Goal: Transaction & Acquisition: Purchase product/service

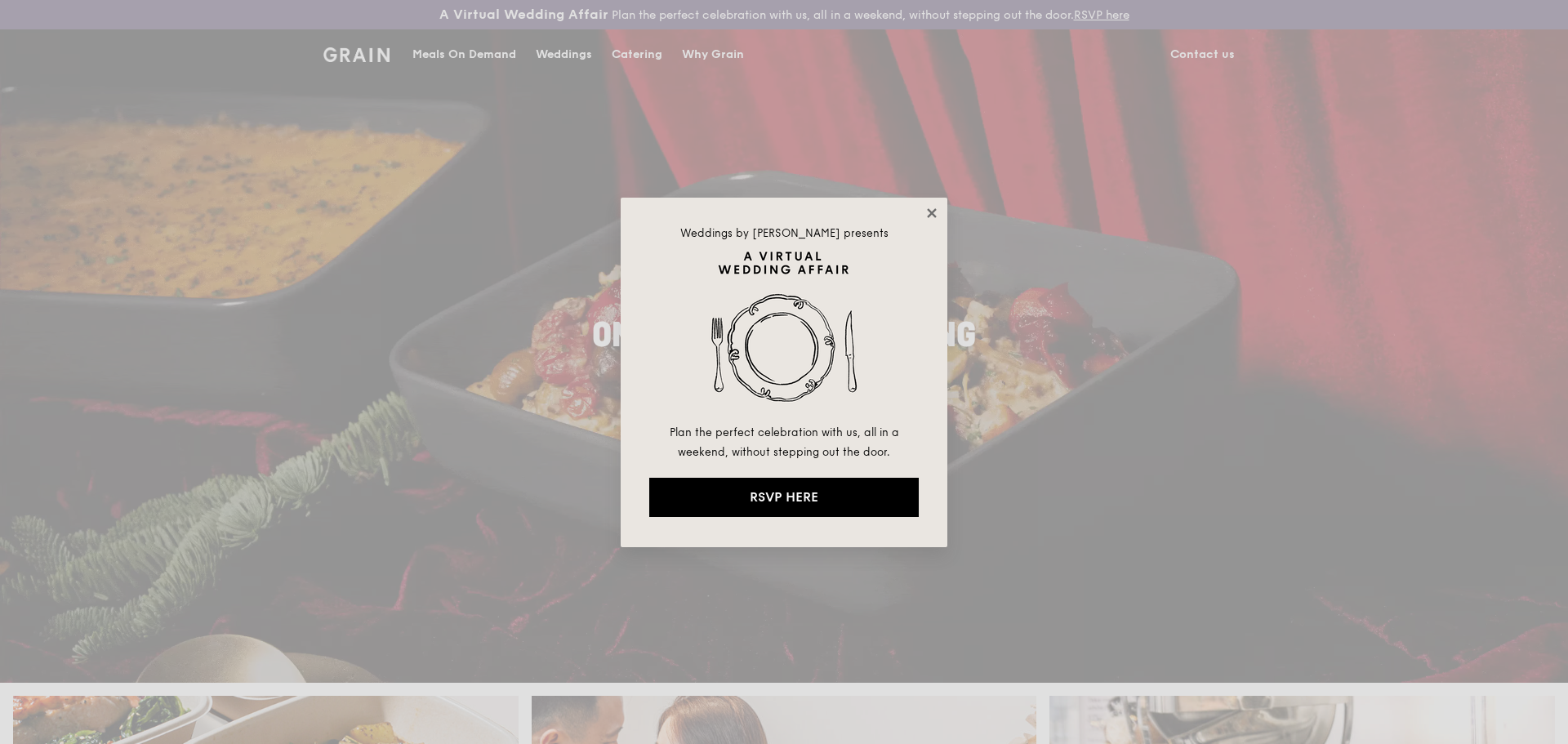
click at [937, 207] on icon at bounding box center [931, 213] width 14 height 14
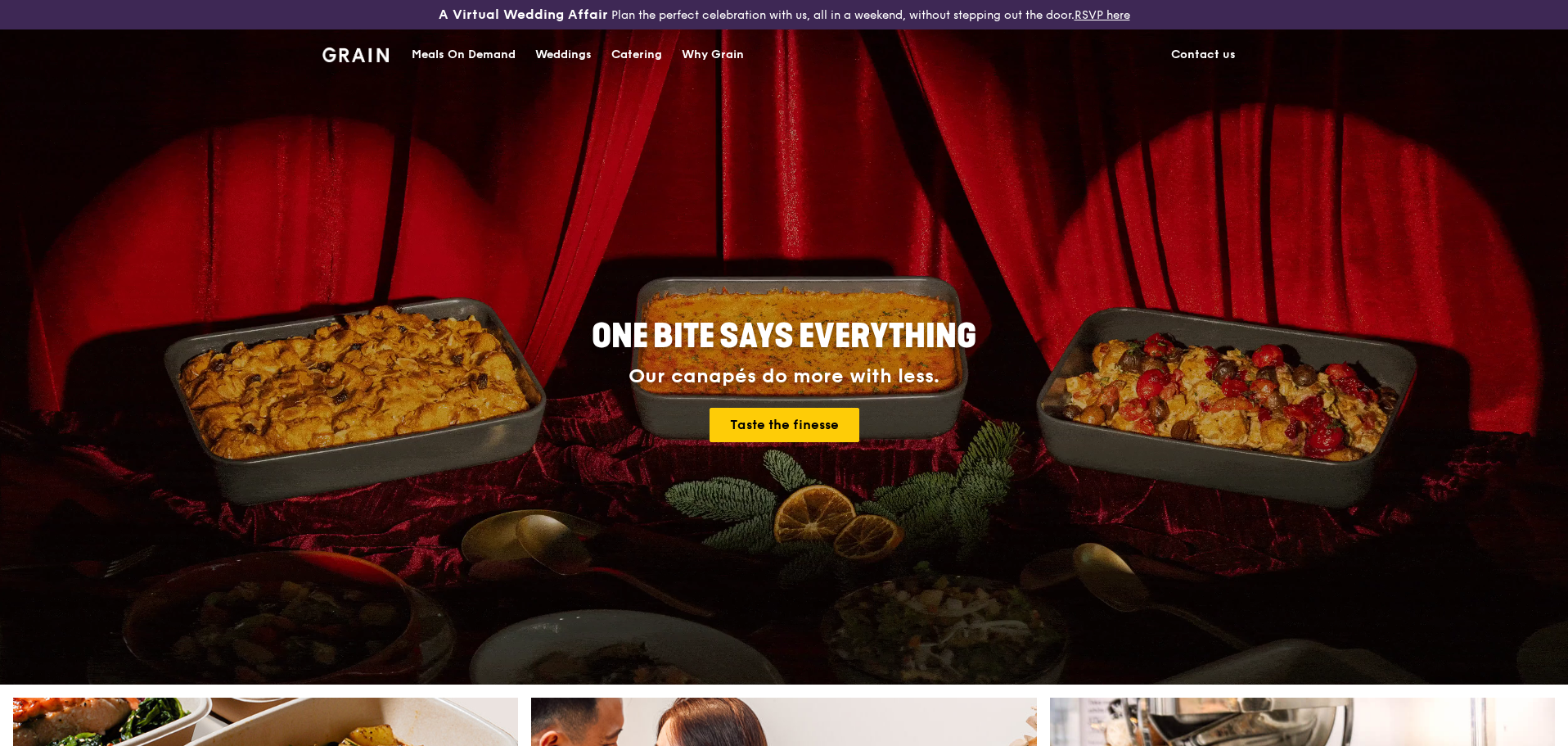
click at [445, 56] on div "Meals On Demand" at bounding box center [464, 55] width 104 height 49
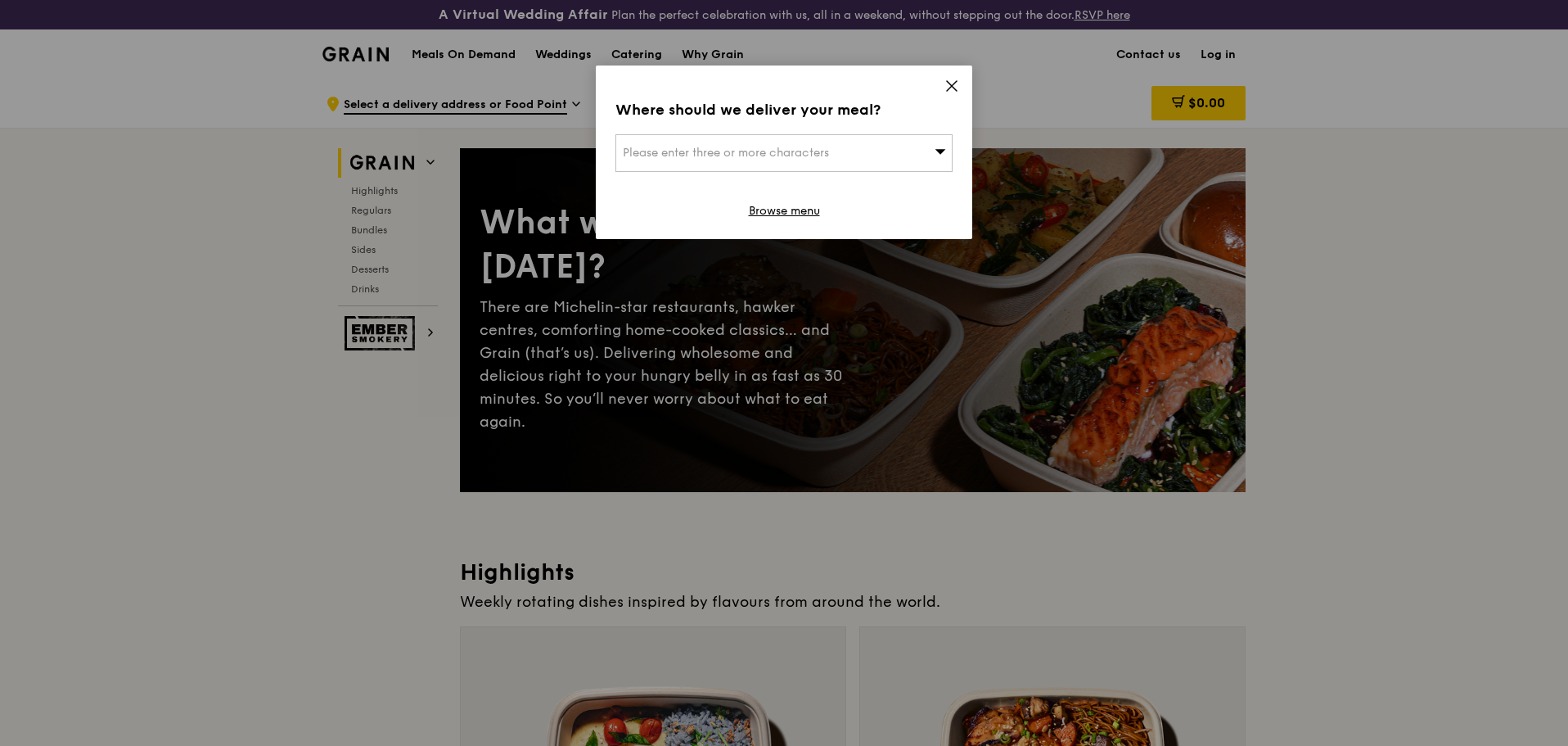
click at [954, 80] on icon at bounding box center [951, 85] width 14 height 14
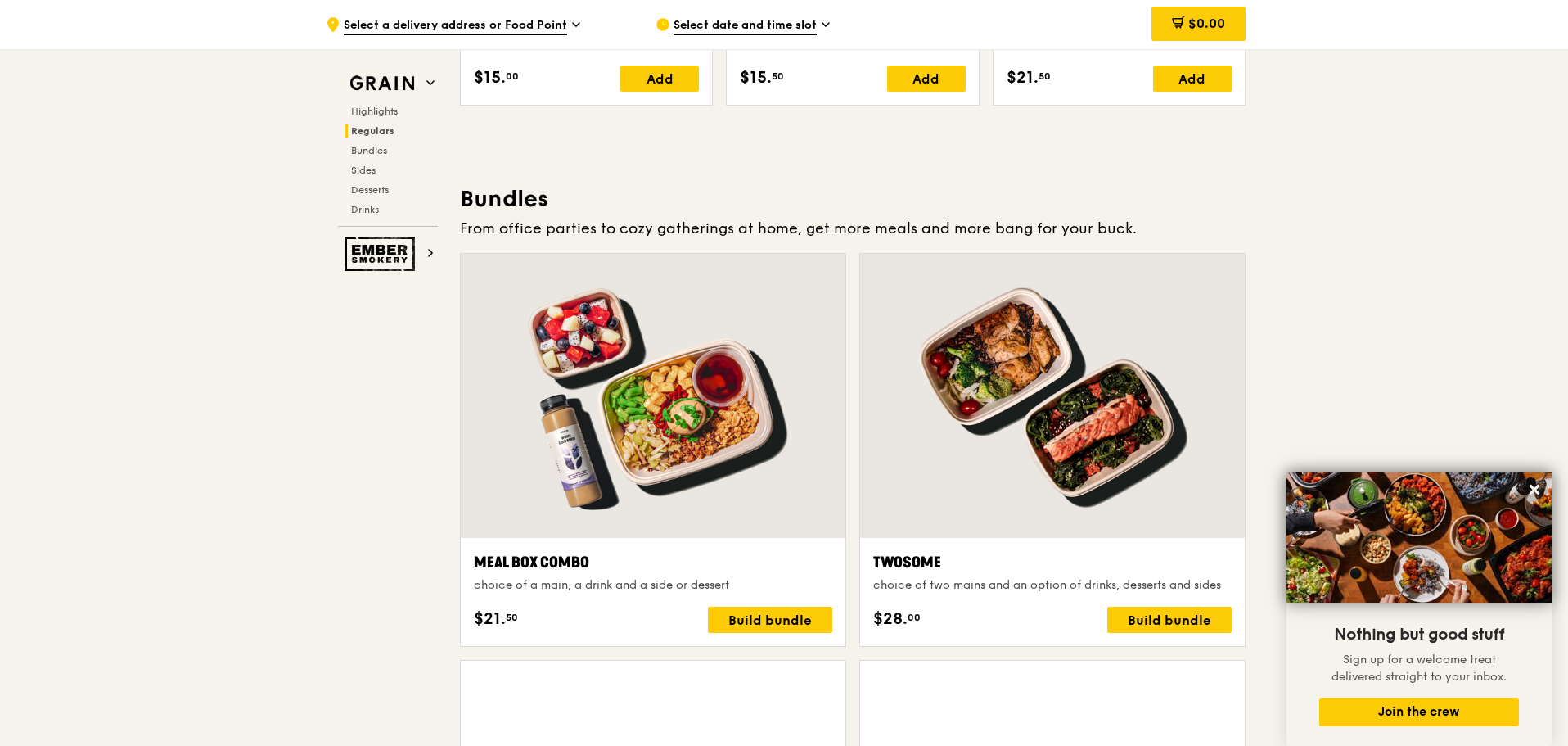
scroll to position [2456, 0]
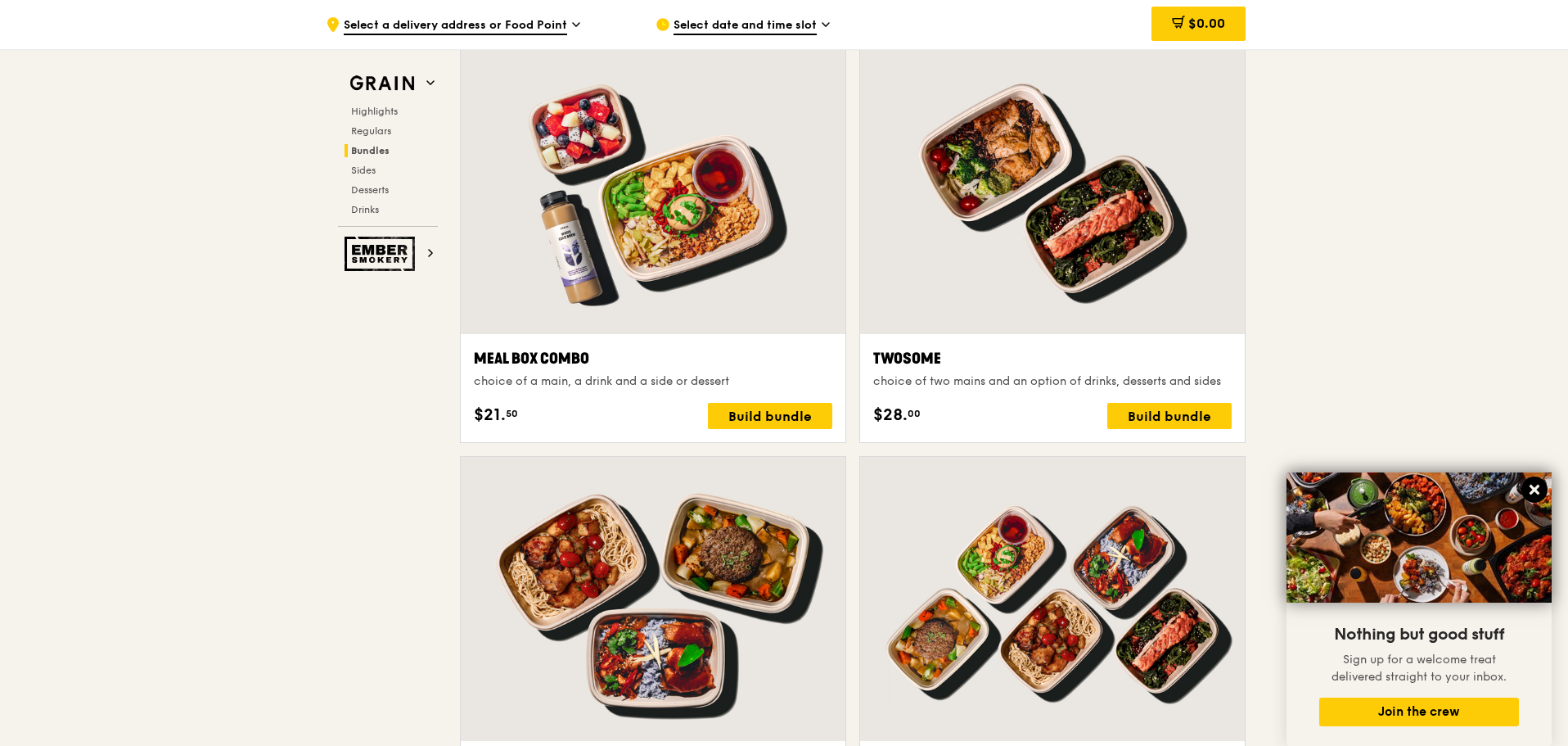
click at [1526, 490] on button at bounding box center [1534, 489] width 26 height 26
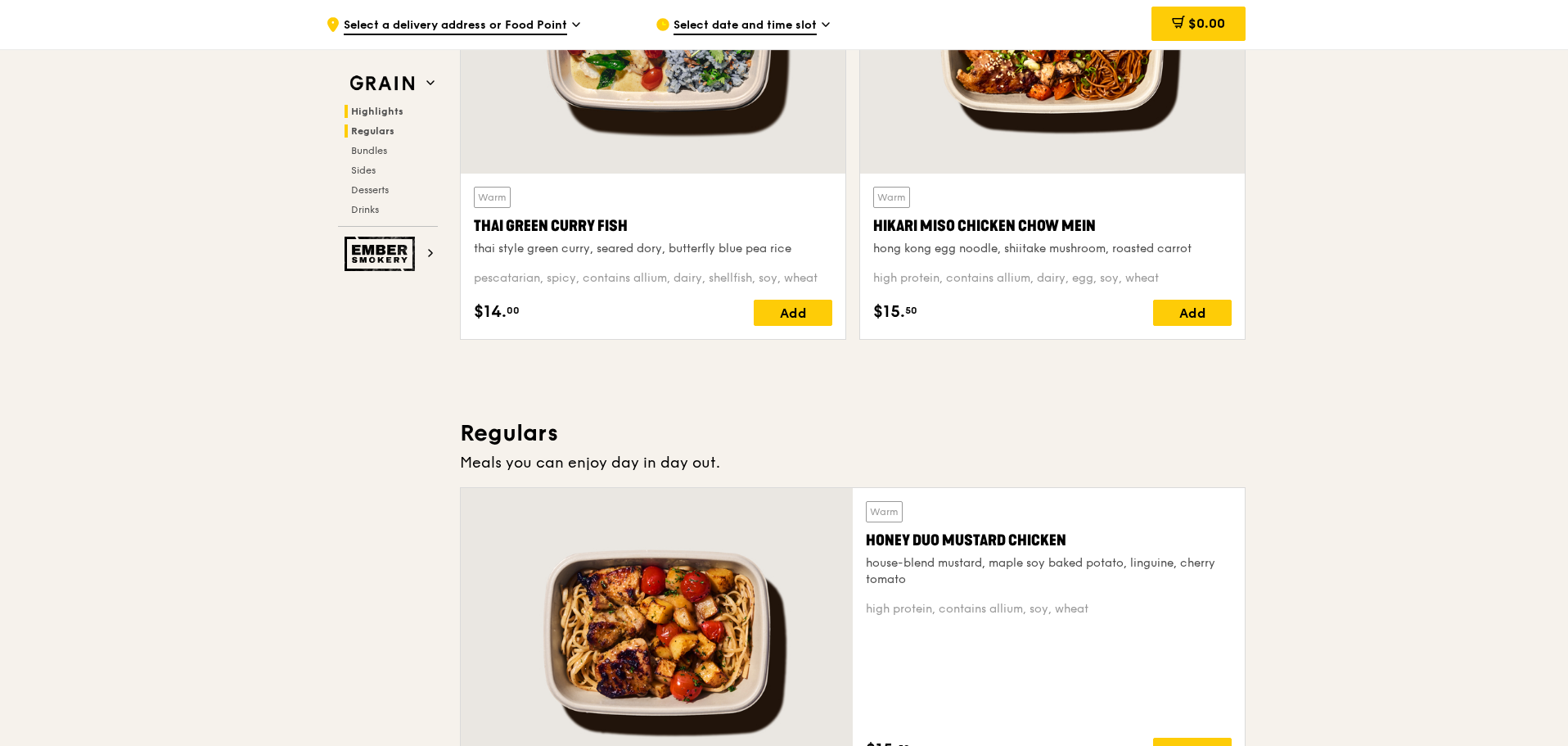
click at [384, 134] on span "Regulars" at bounding box center [372, 131] width 43 height 11
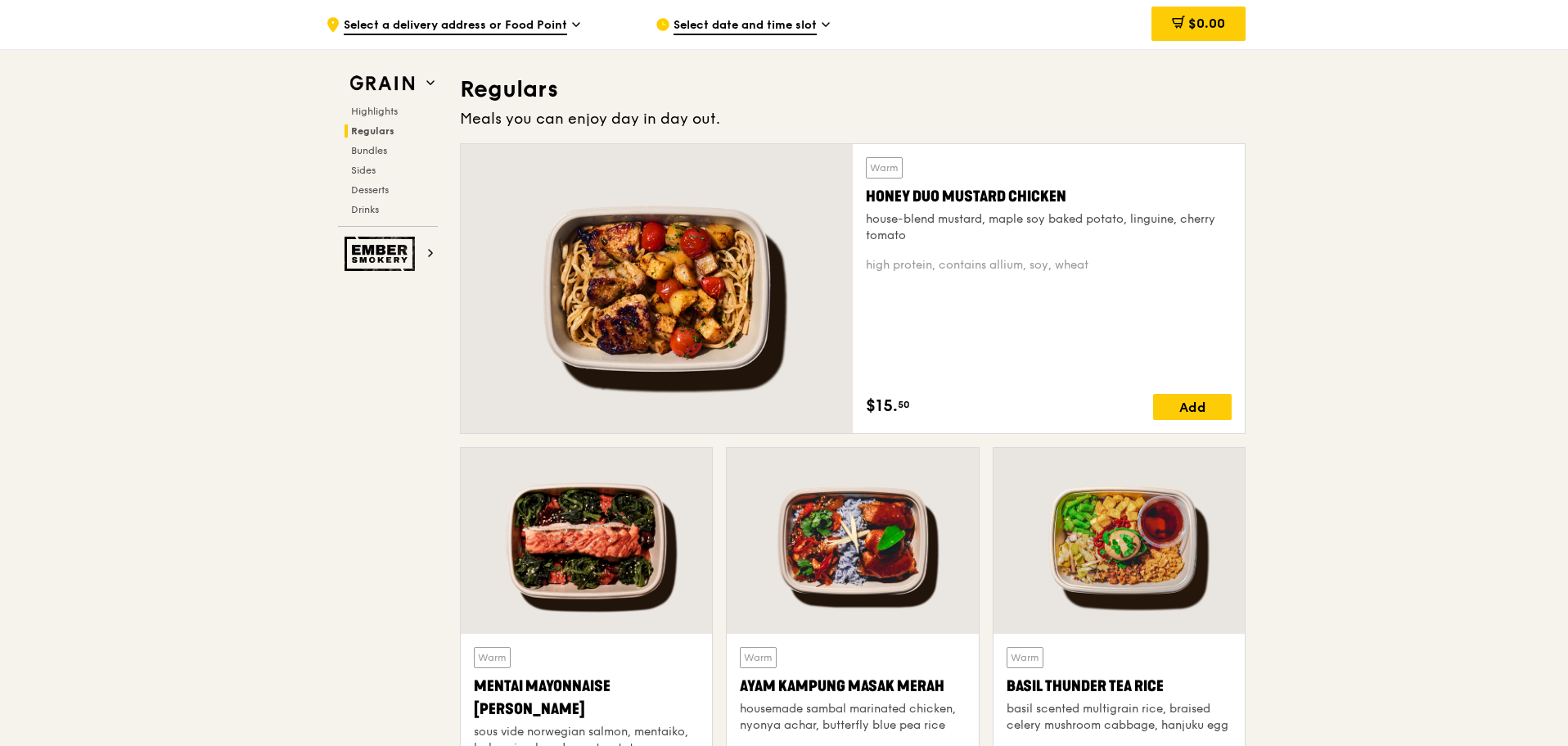
scroll to position [1089, 0]
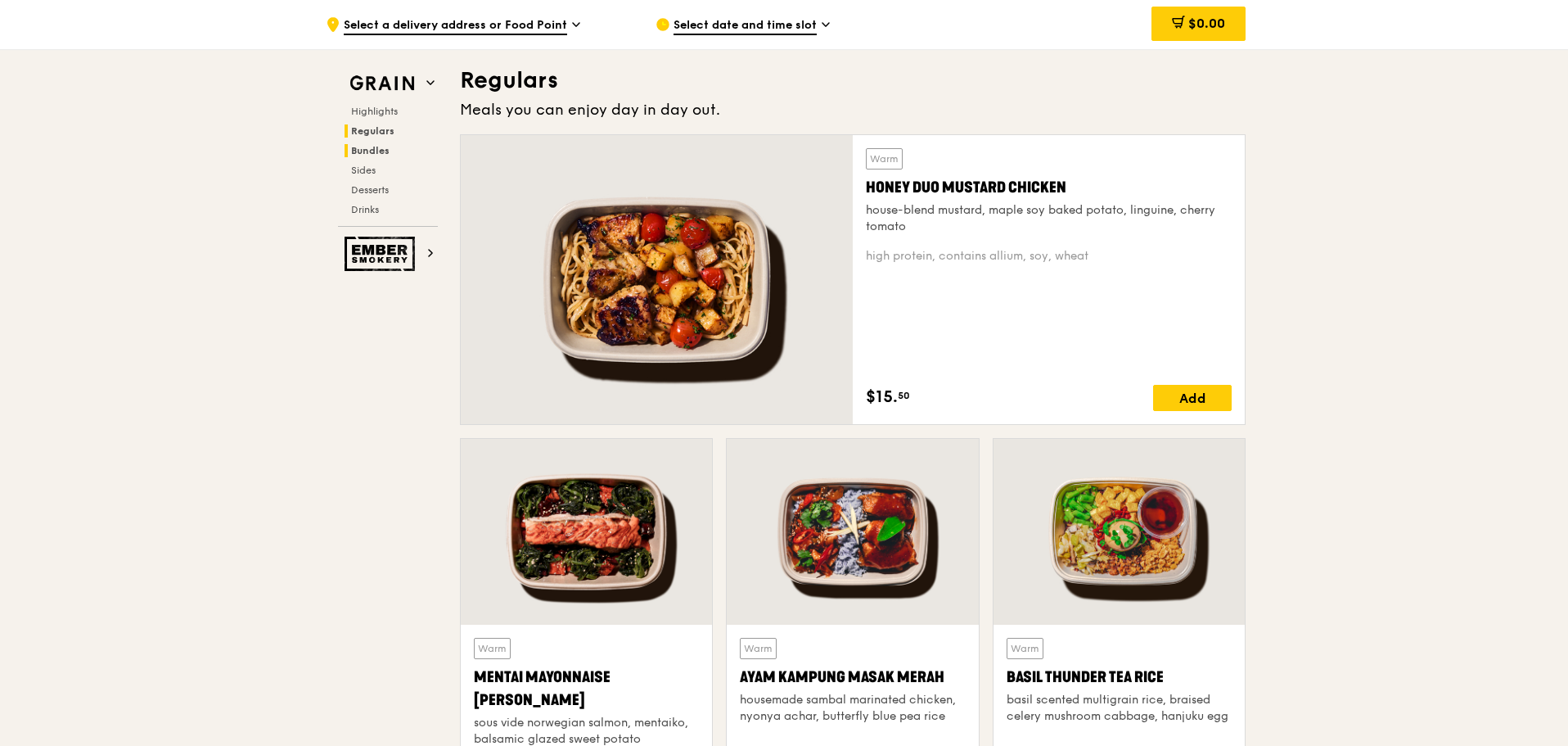
click at [381, 151] on span "Bundles" at bounding box center [370, 151] width 38 height 11
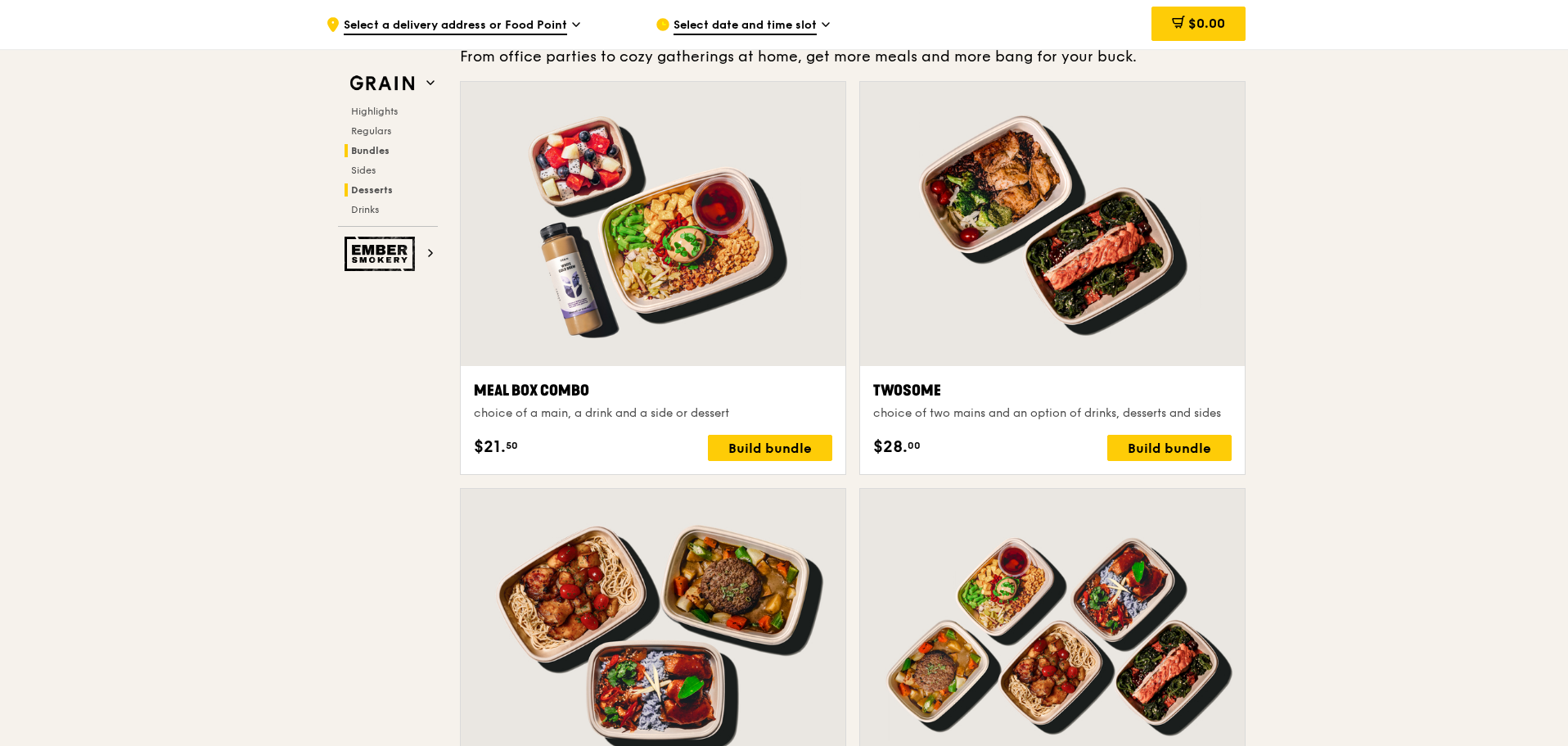
scroll to position [2453, 0]
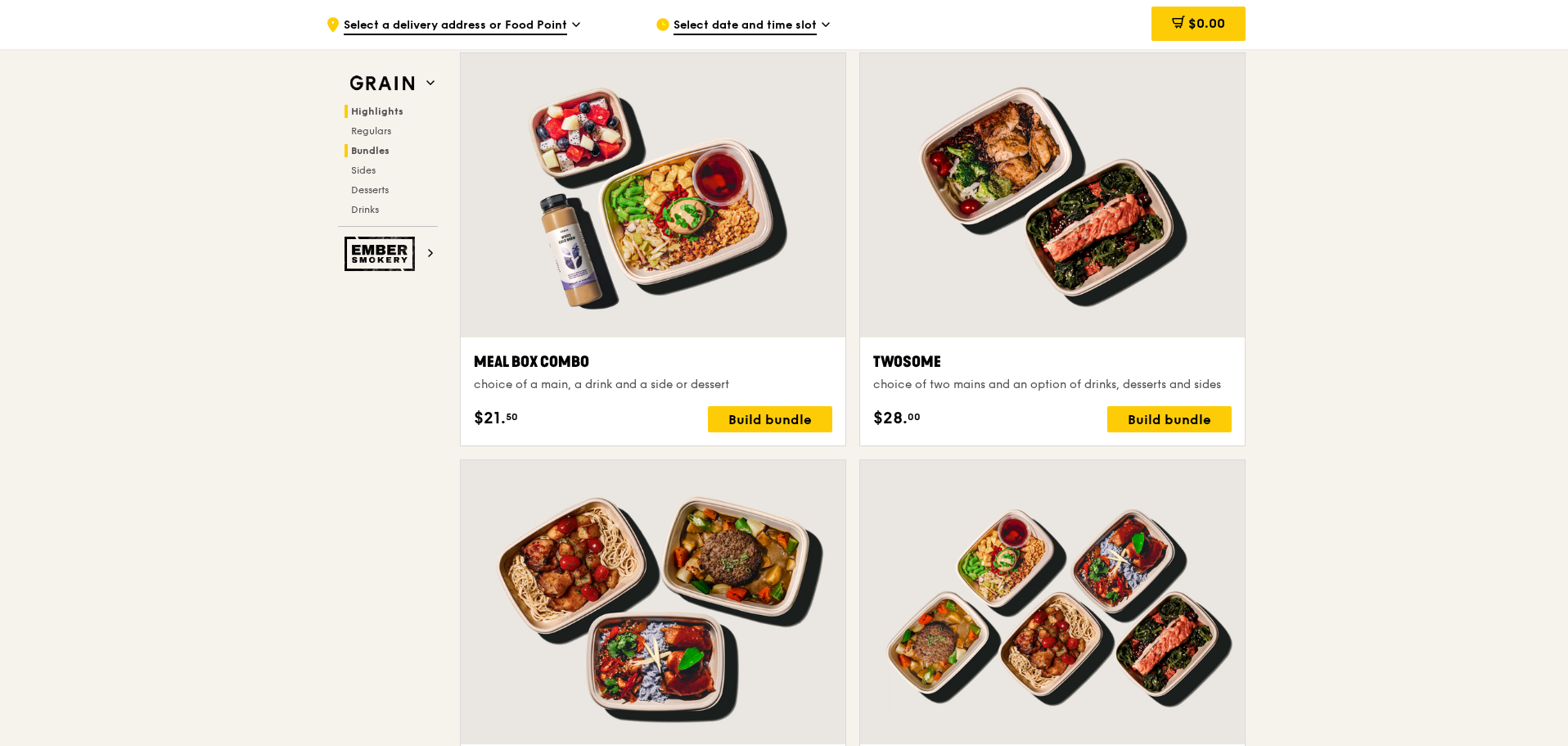
click at [378, 117] on span "Highlights" at bounding box center [377, 111] width 53 height 11
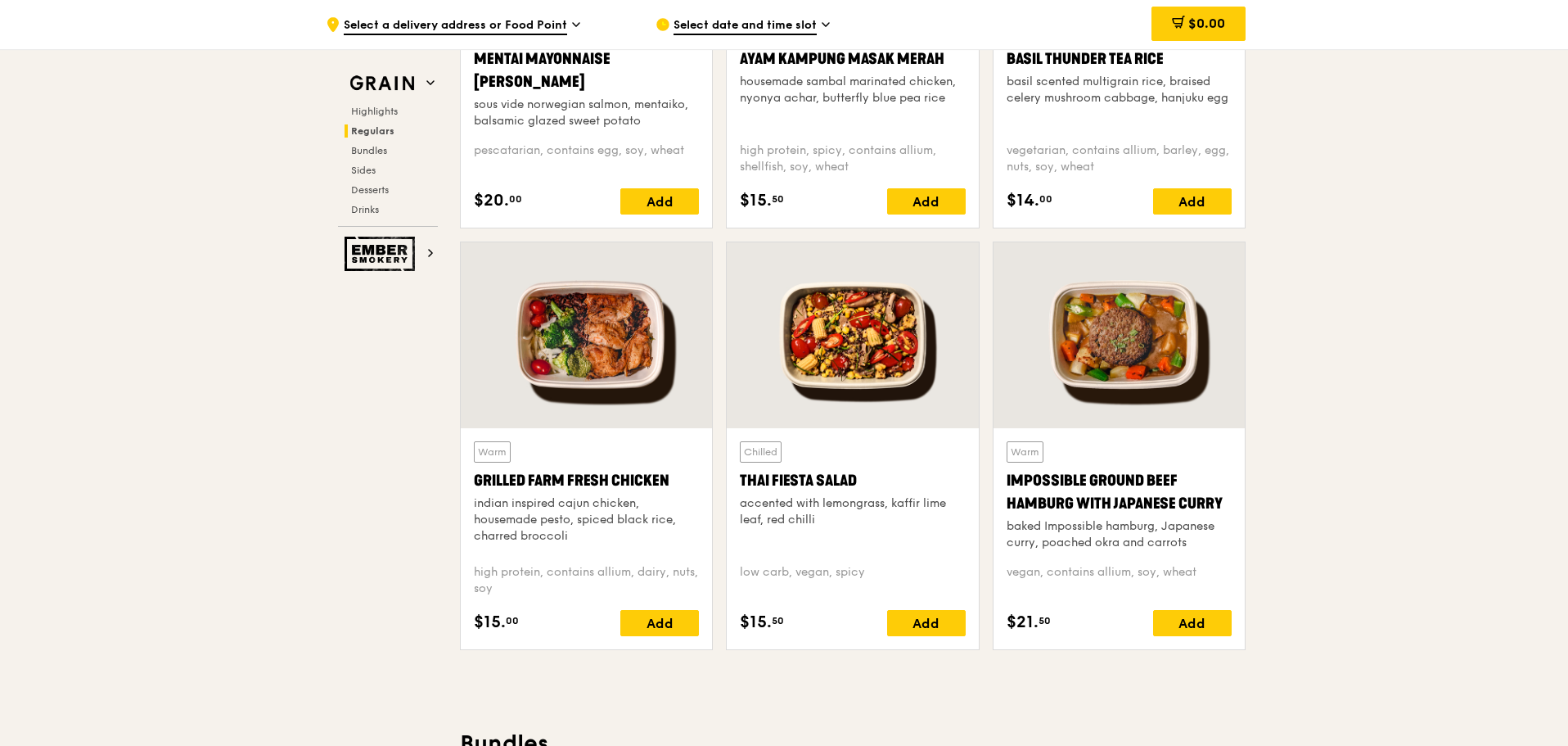
scroll to position [1720, 0]
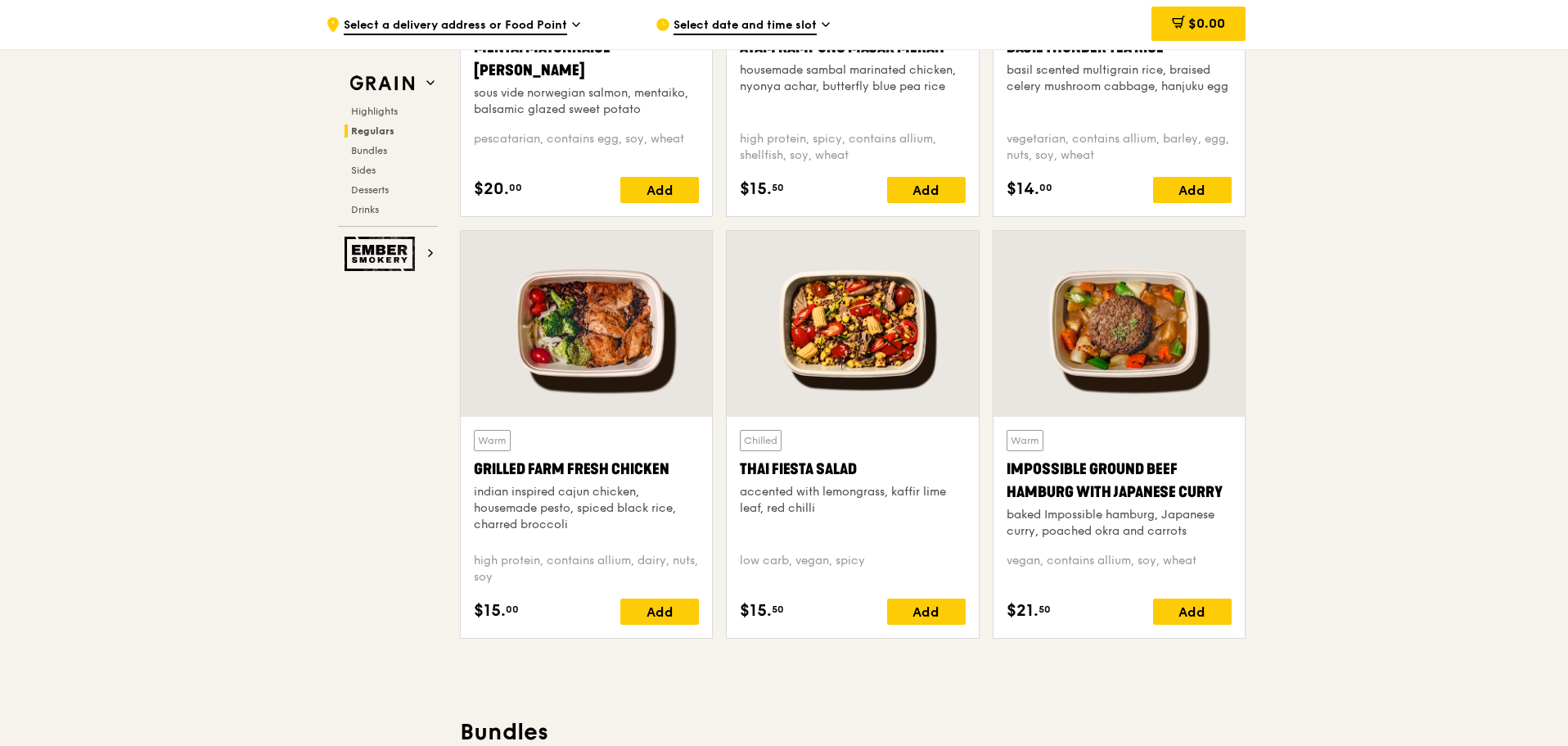
click at [817, 20] on div "Select date and time slot" at bounding box center [808, 24] width 304 height 49
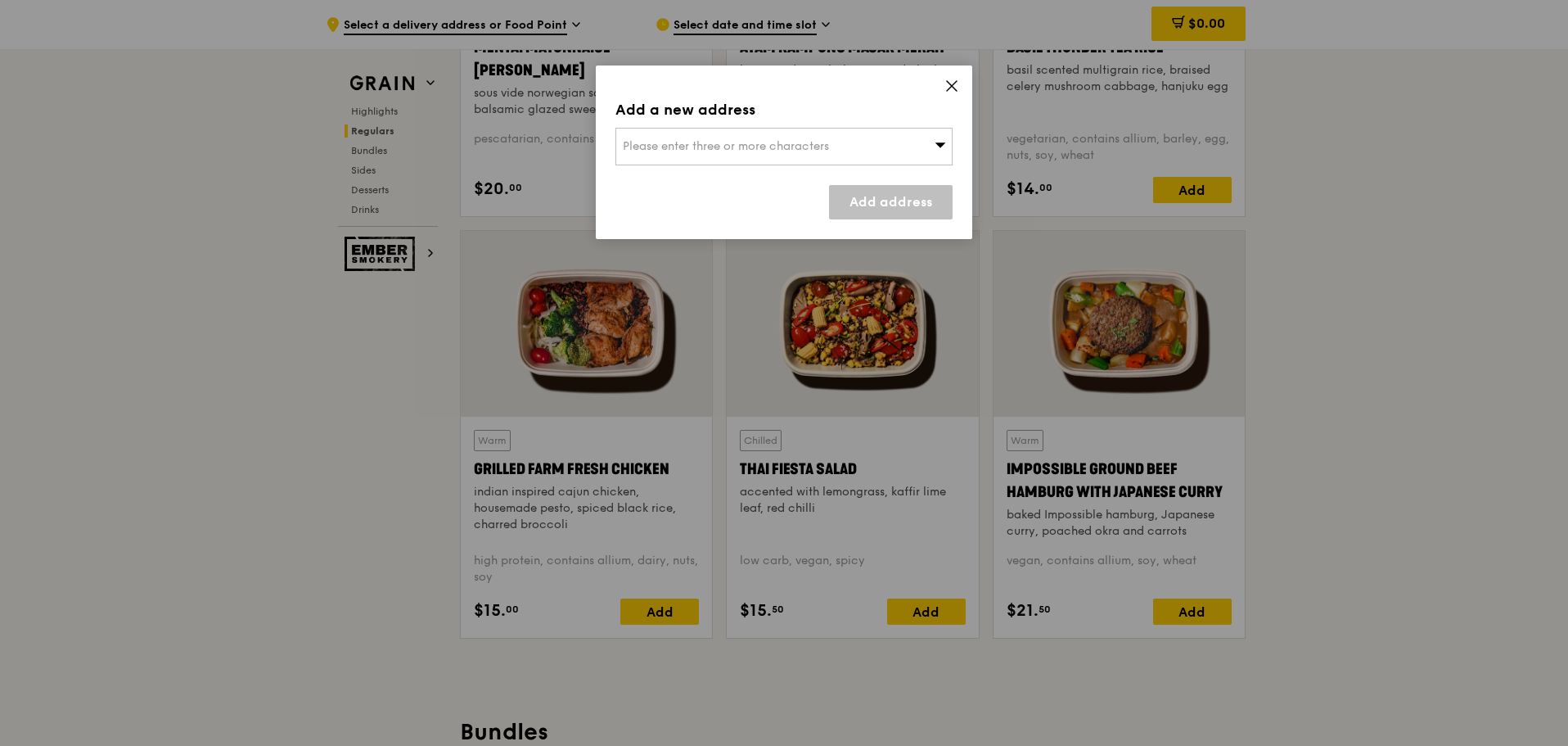
click at [763, 140] on span "Please enter three or more characters" at bounding box center [726, 146] width 207 height 14
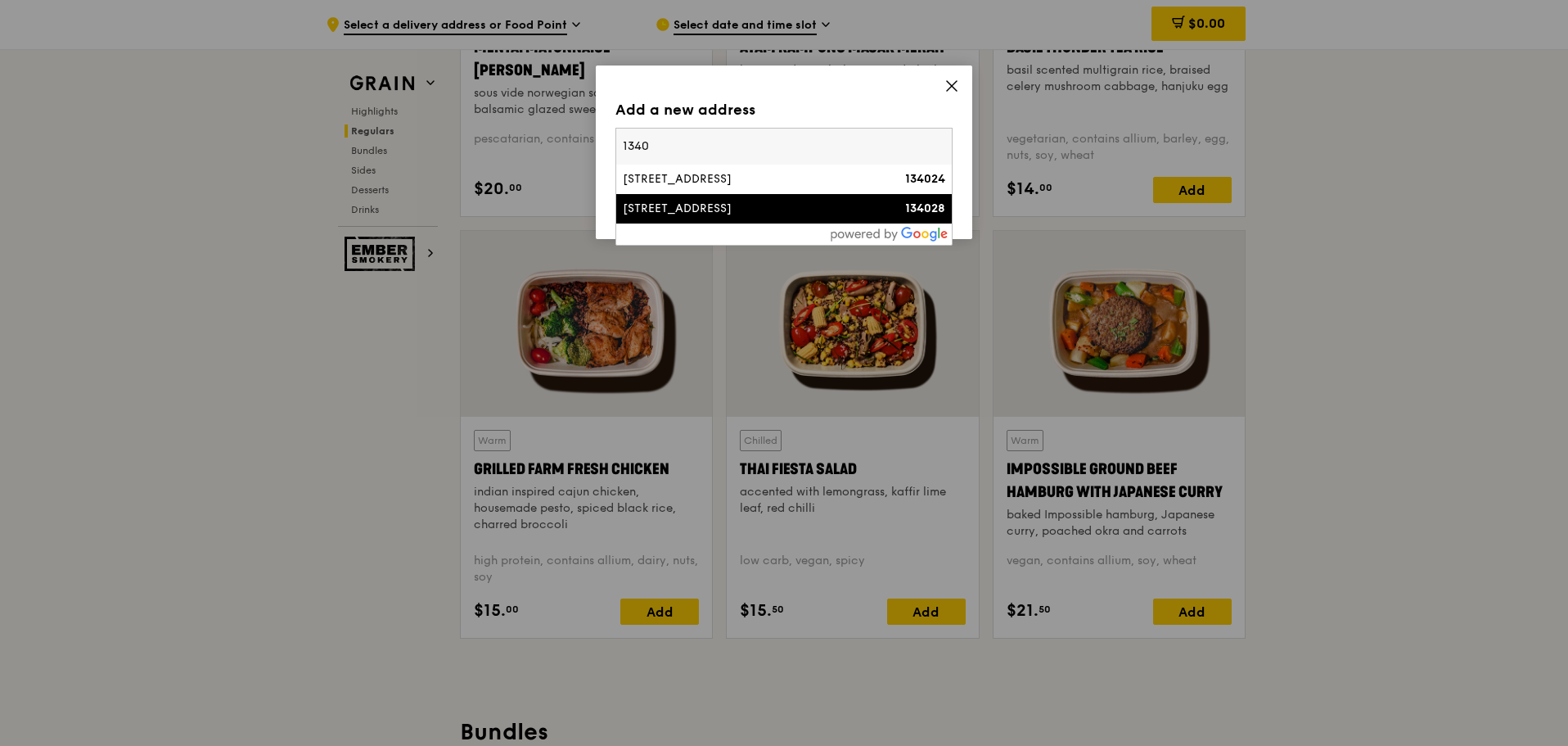
type input "1340"
click at [700, 196] on li "[STREET_ADDRESS] 134028" at bounding box center [784, 208] width 336 height 30
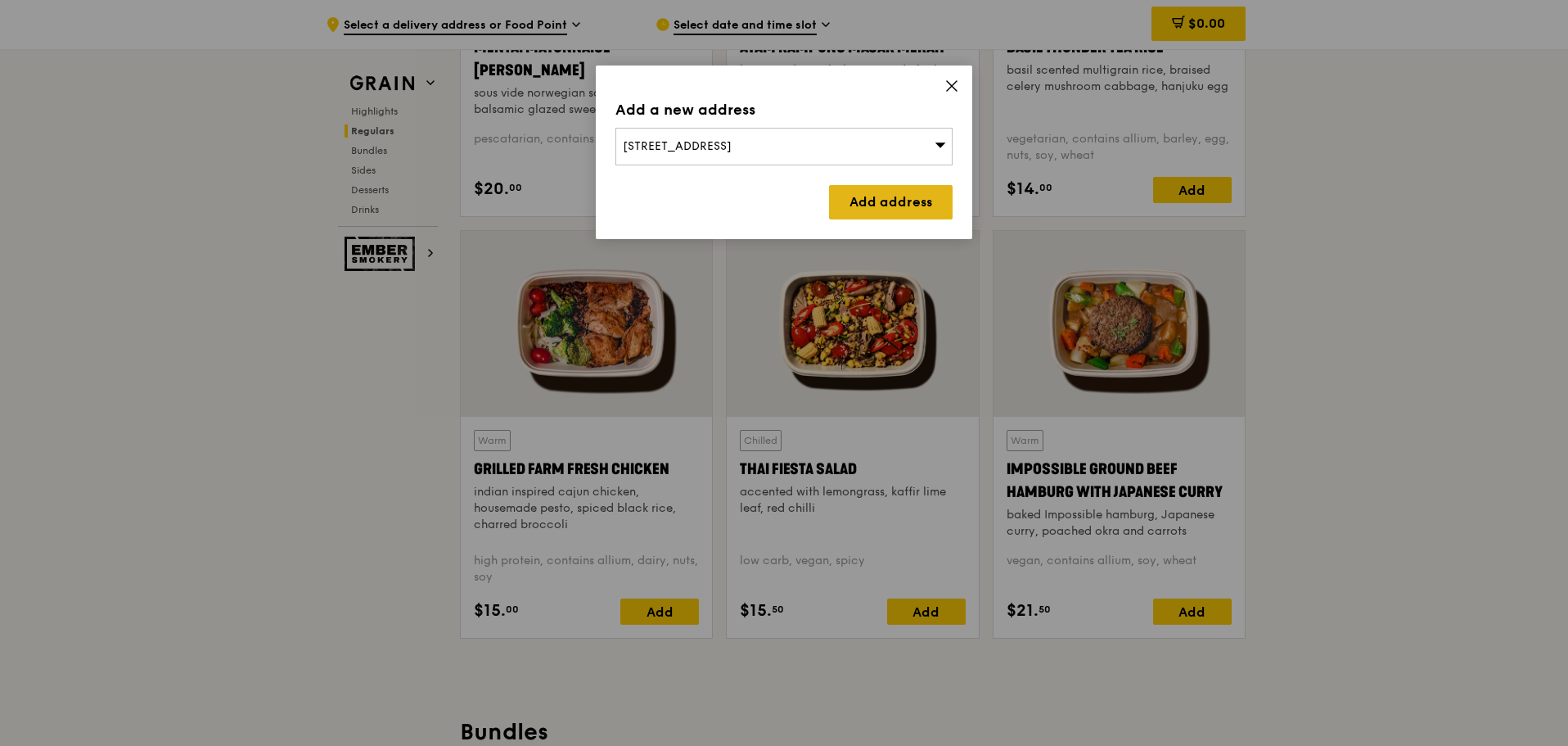
click at [873, 202] on link "Add address" at bounding box center [890, 202] width 123 height 34
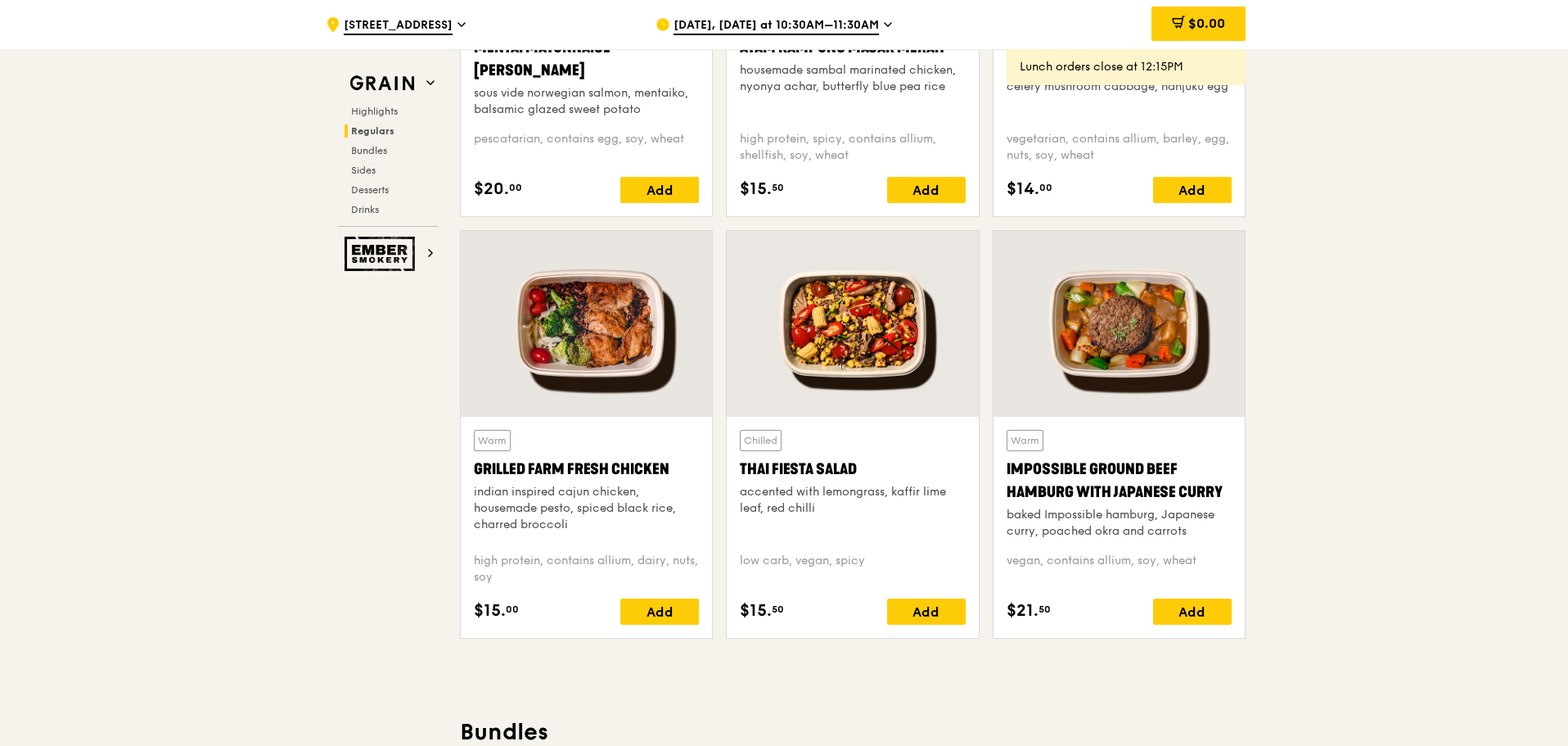
click at [753, 31] on span "[DATE], [DATE] at 10:30AM–11:30AM" at bounding box center [775, 26] width 206 height 18
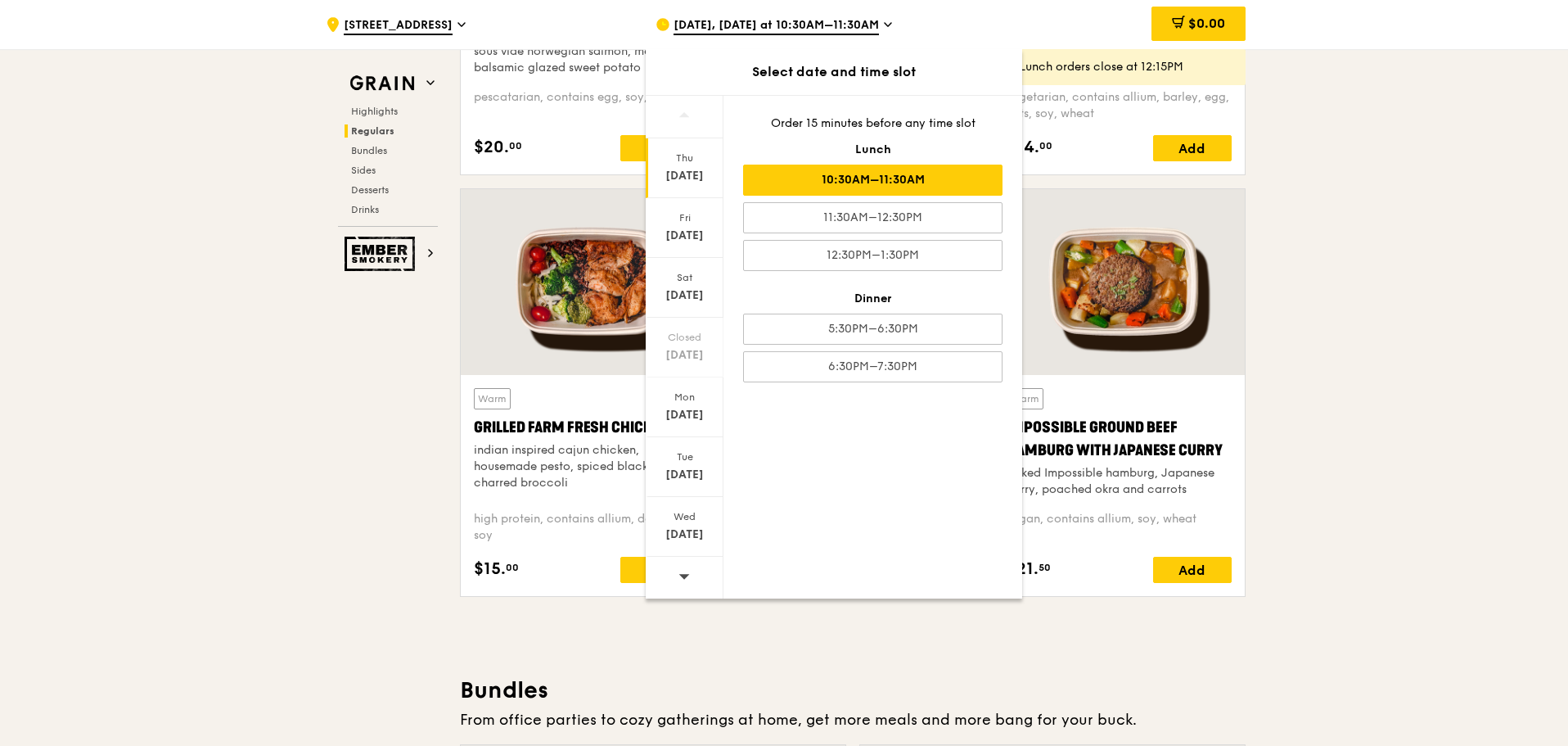
scroll to position [1801, 0]
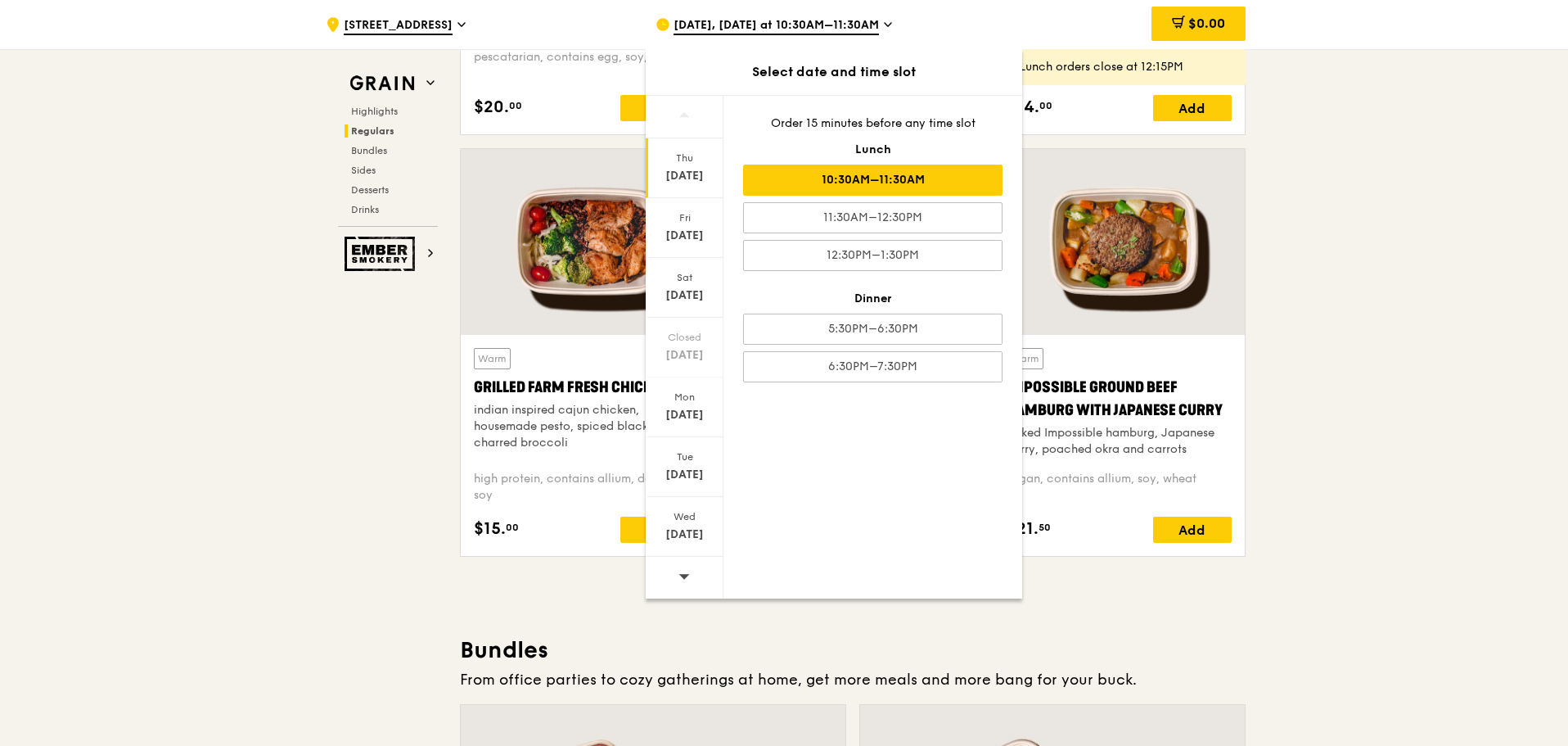
click at [694, 582] on div at bounding box center [684, 578] width 77 height 42
click at [691, 583] on div at bounding box center [684, 578] width 77 height 42
click at [691, 582] on div at bounding box center [684, 578] width 77 height 42
click at [691, 581] on div at bounding box center [684, 578] width 77 height 42
click at [690, 581] on div at bounding box center [684, 578] width 77 height 42
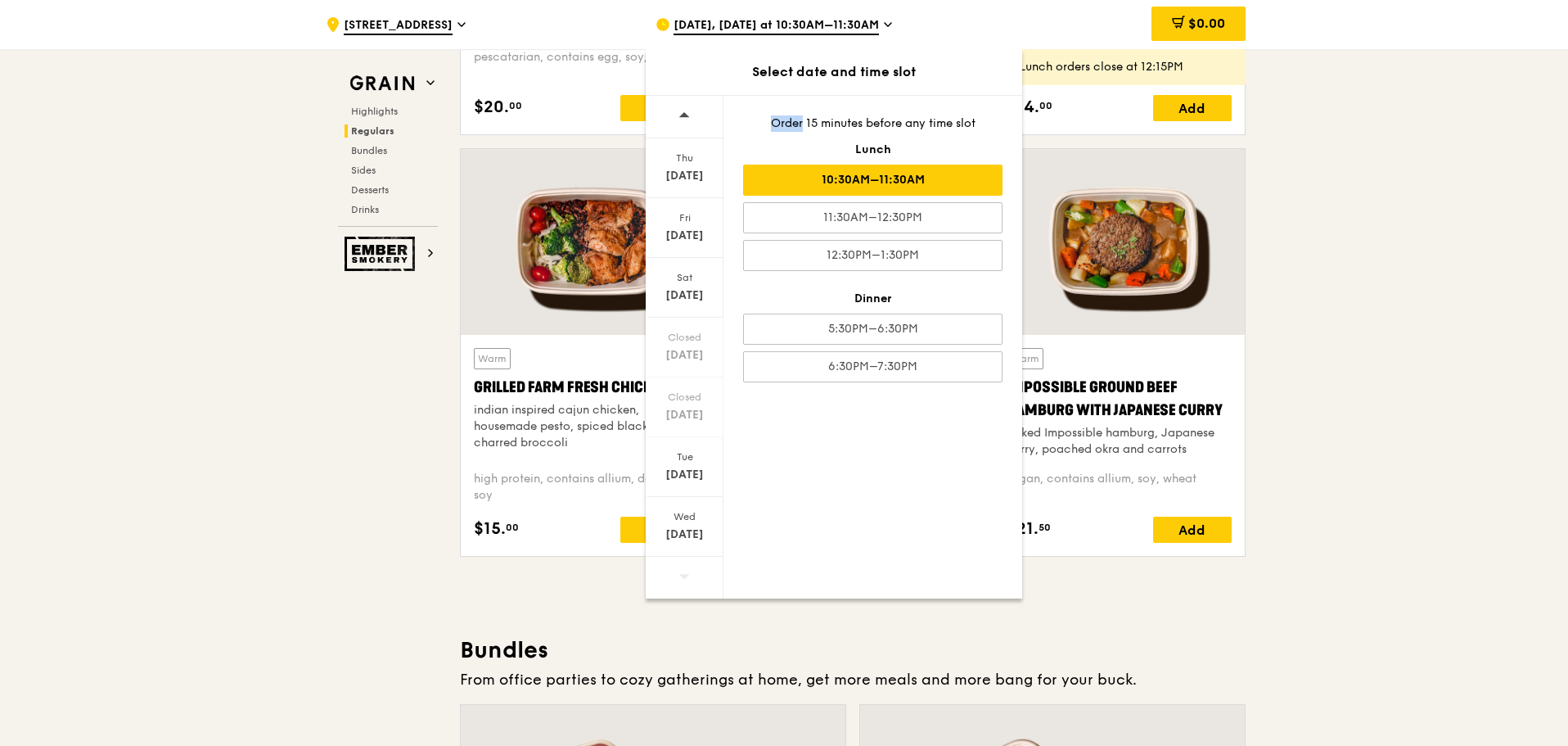
click at [690, 584] on div at bounding box center [684, 578] width 77 height 42
click at [683, 174] on div "[DATE]" at bounding box center [685, 175] width 73 height 16
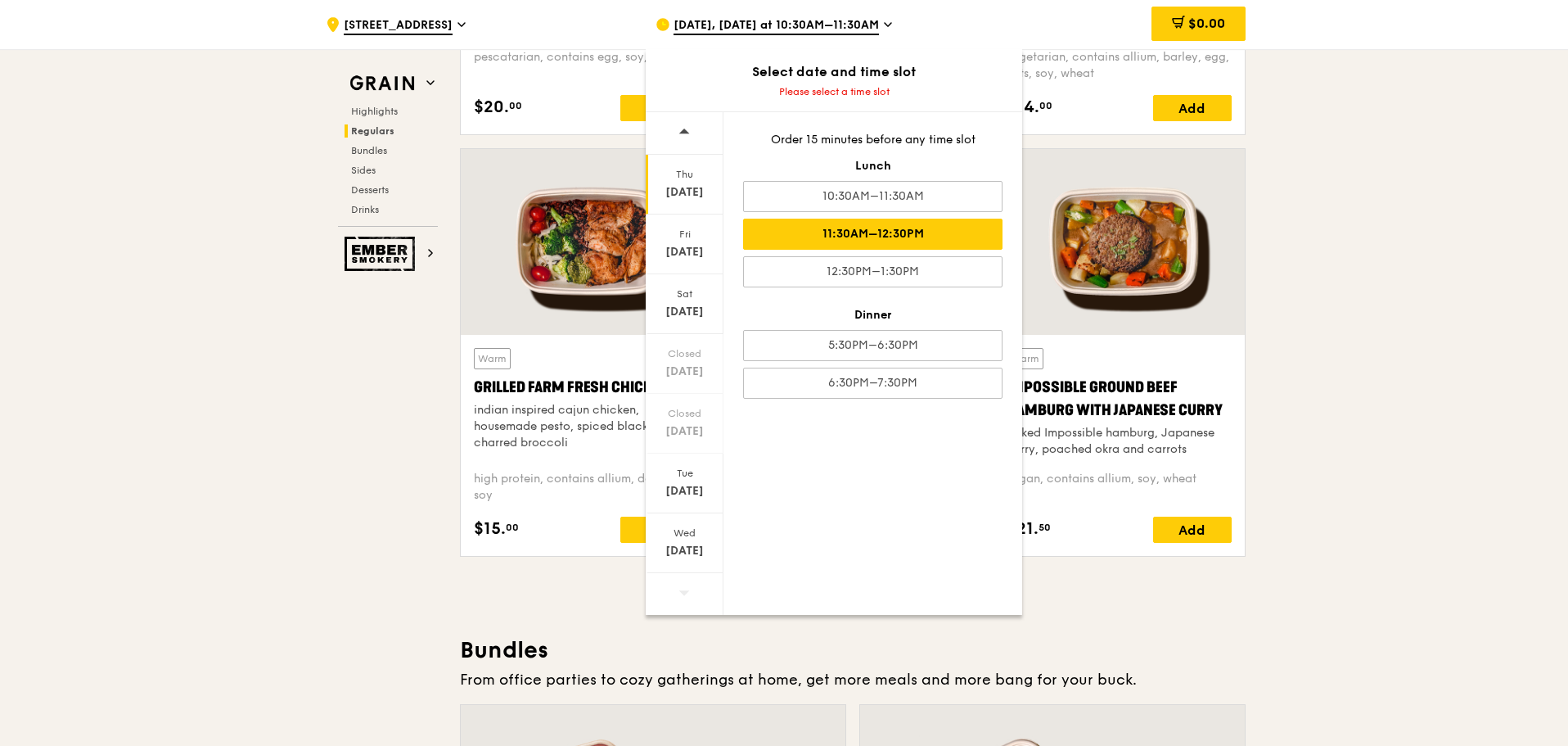
click at [844, 241] on div "11:30AM–12:30PM" at bounding box center [872, 234] width 259 height 32
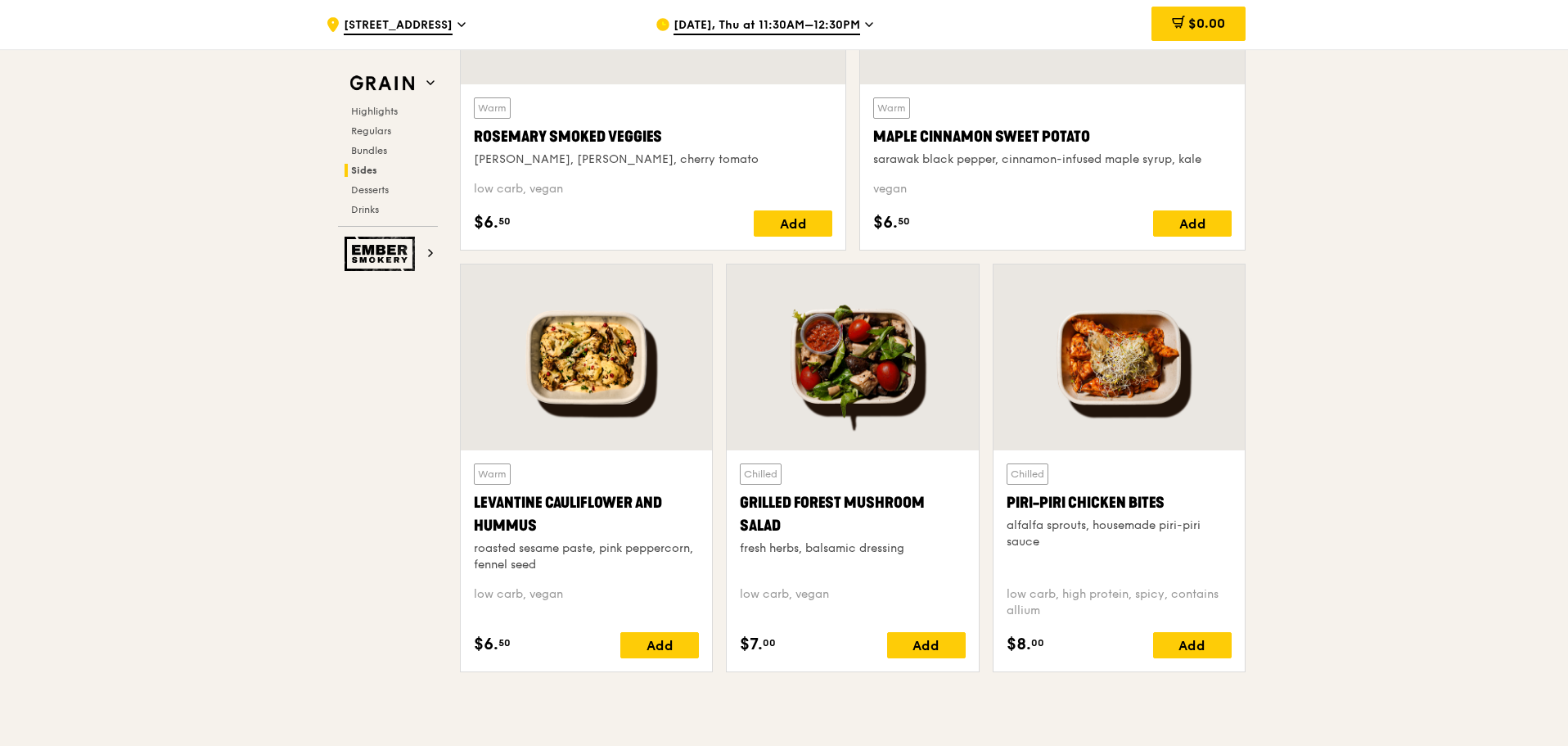
scroll to position [4158, 0]
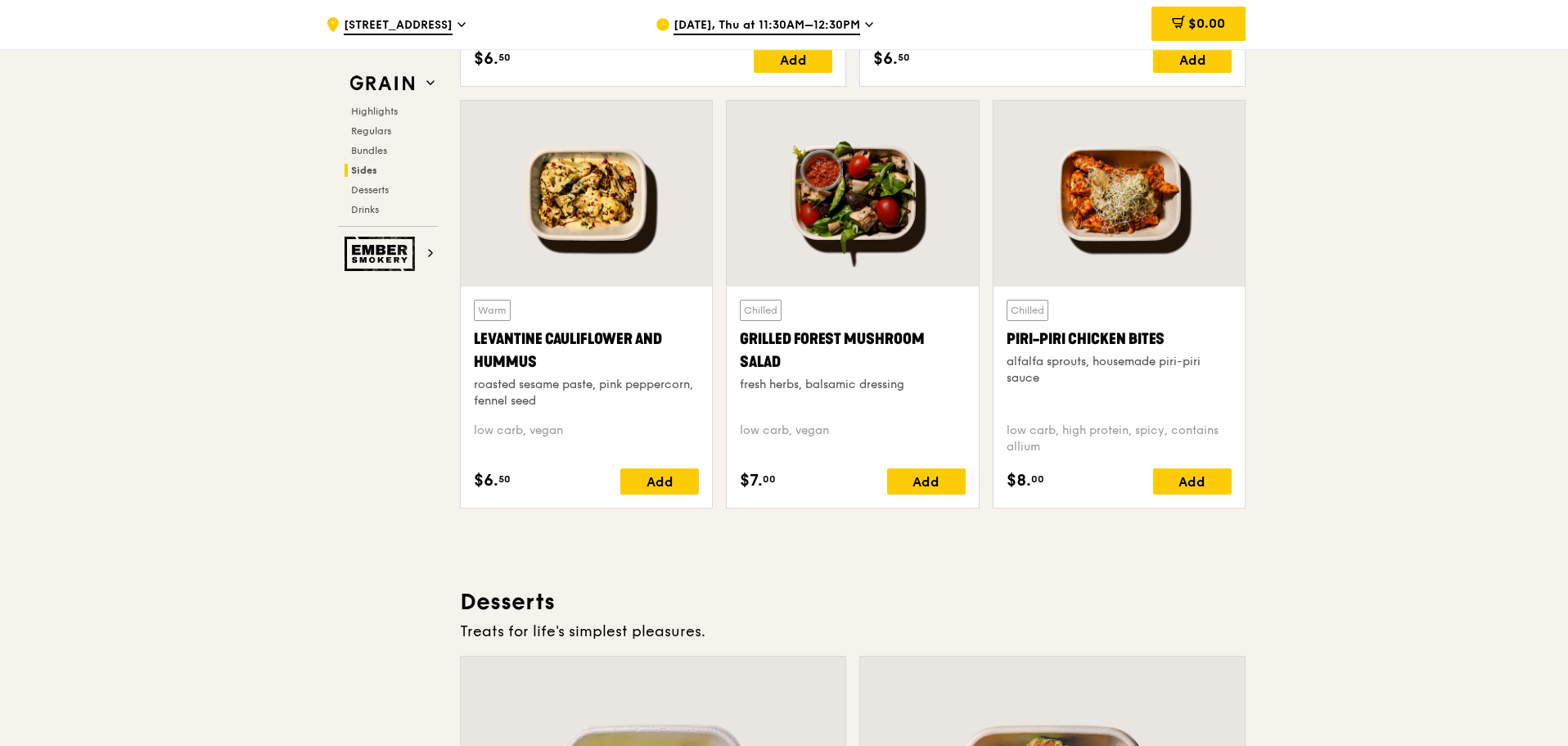
click at [578, 356] on div "Levantine Cauliflower and Hummus" at bounding box center [586, 350] width 225 height 46
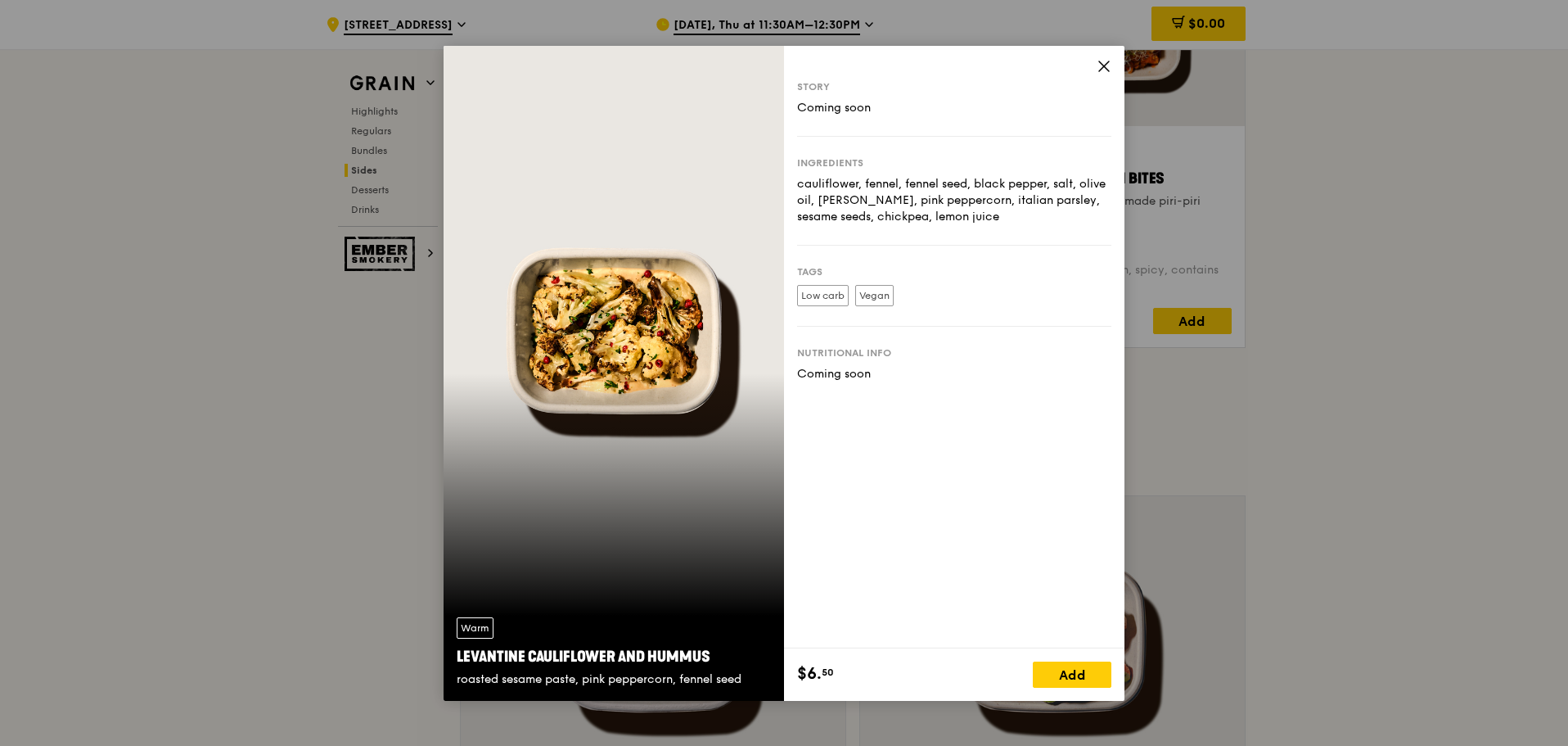
scroll to position [4323, 0]
click at [1108, 76] on span at bounding box center [1103, 68] width 14 height 18
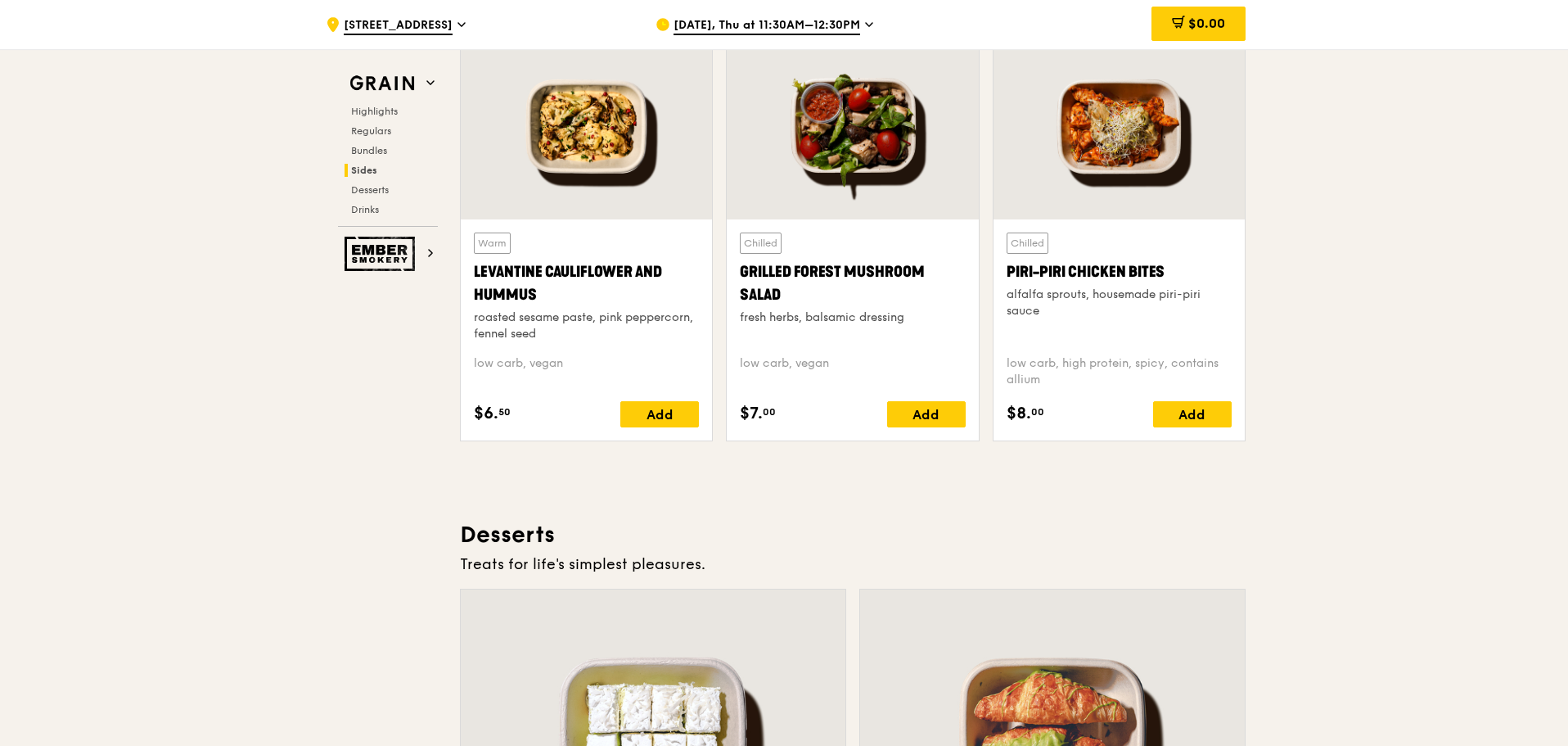
scroll to position [4077, 0]
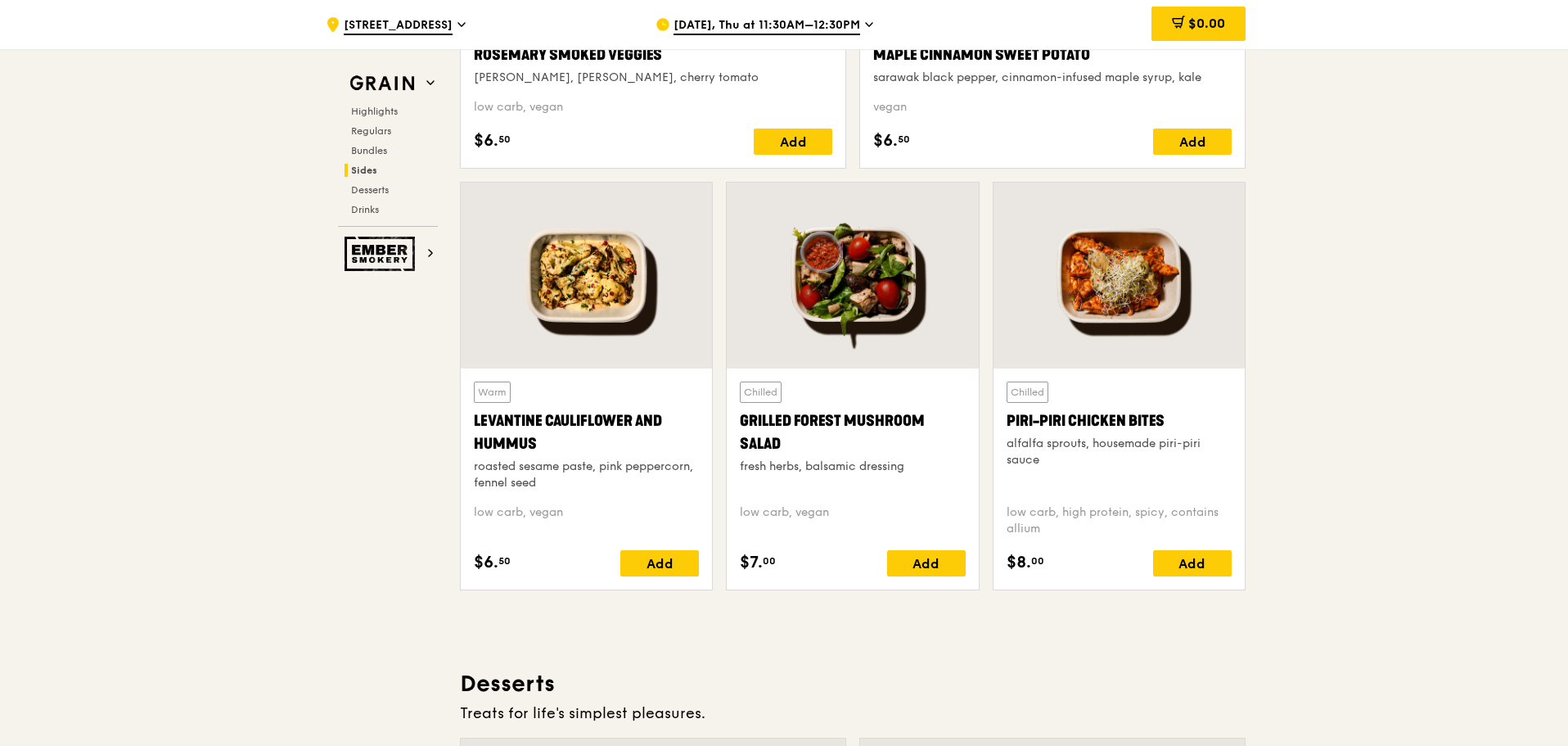
click at [1117, 411] on div "Piri-piri Chicken Bites" at bounding box center [1119, 421] width 225 height 23
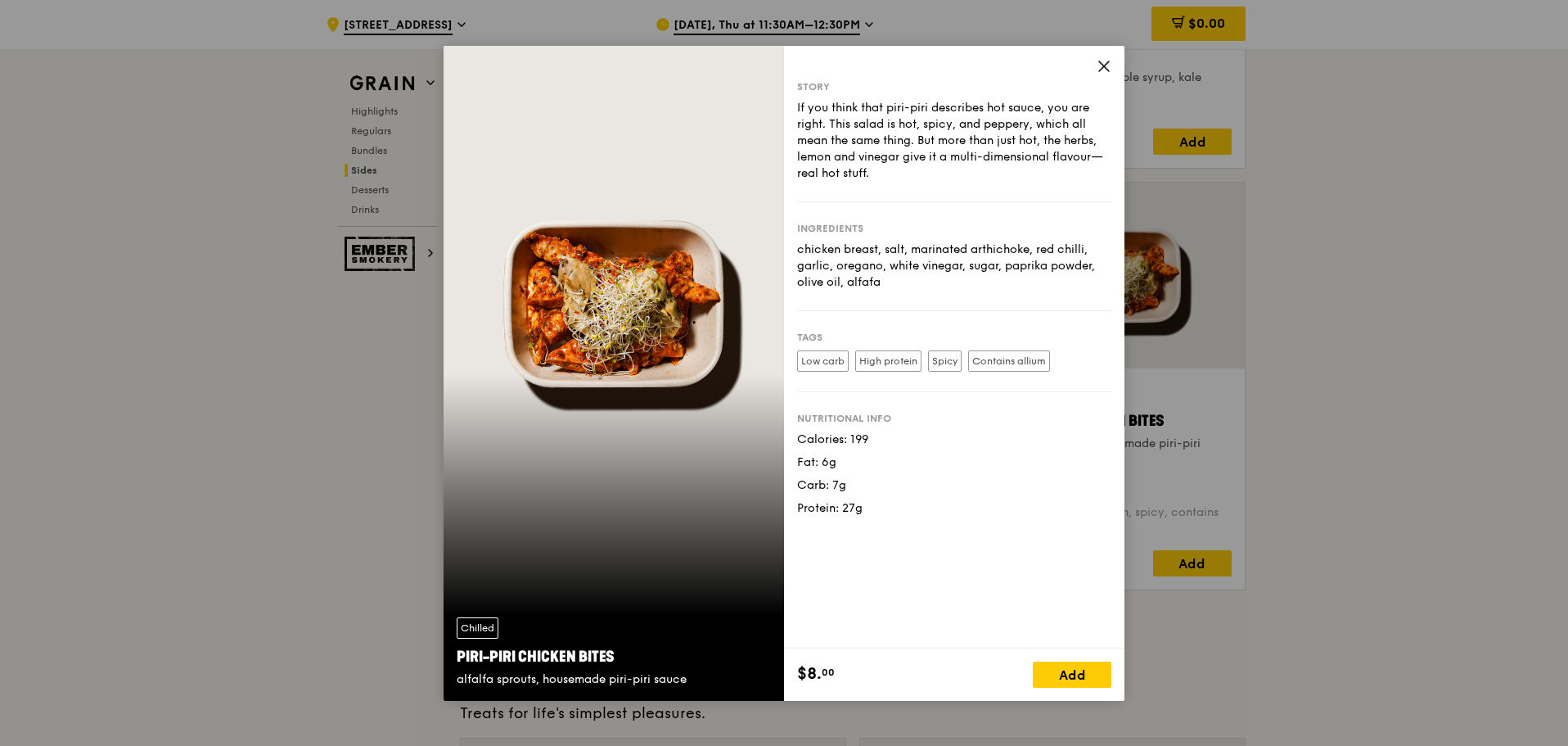
drag, startPoint x: 883, startPoint y: 441, endPoint x: 796, endPoint y: 442, distance: 87.0
click at [792, 443] on div "Story If you think that piri-piri describes hot sauce, you are right. This sala…" at bounding box center [954, 347] width 340 height 603
click at [895, 443] on div "Calories: 199" at bounding box center [954, 439] width 315 height 16
click at [887, 442] on div "Calories: 199" at bounding box center [954, 439] width 315 height 16
click at [911, 444] on div "Calories: 199" at bounding box center [954, 439] width 315 height 16
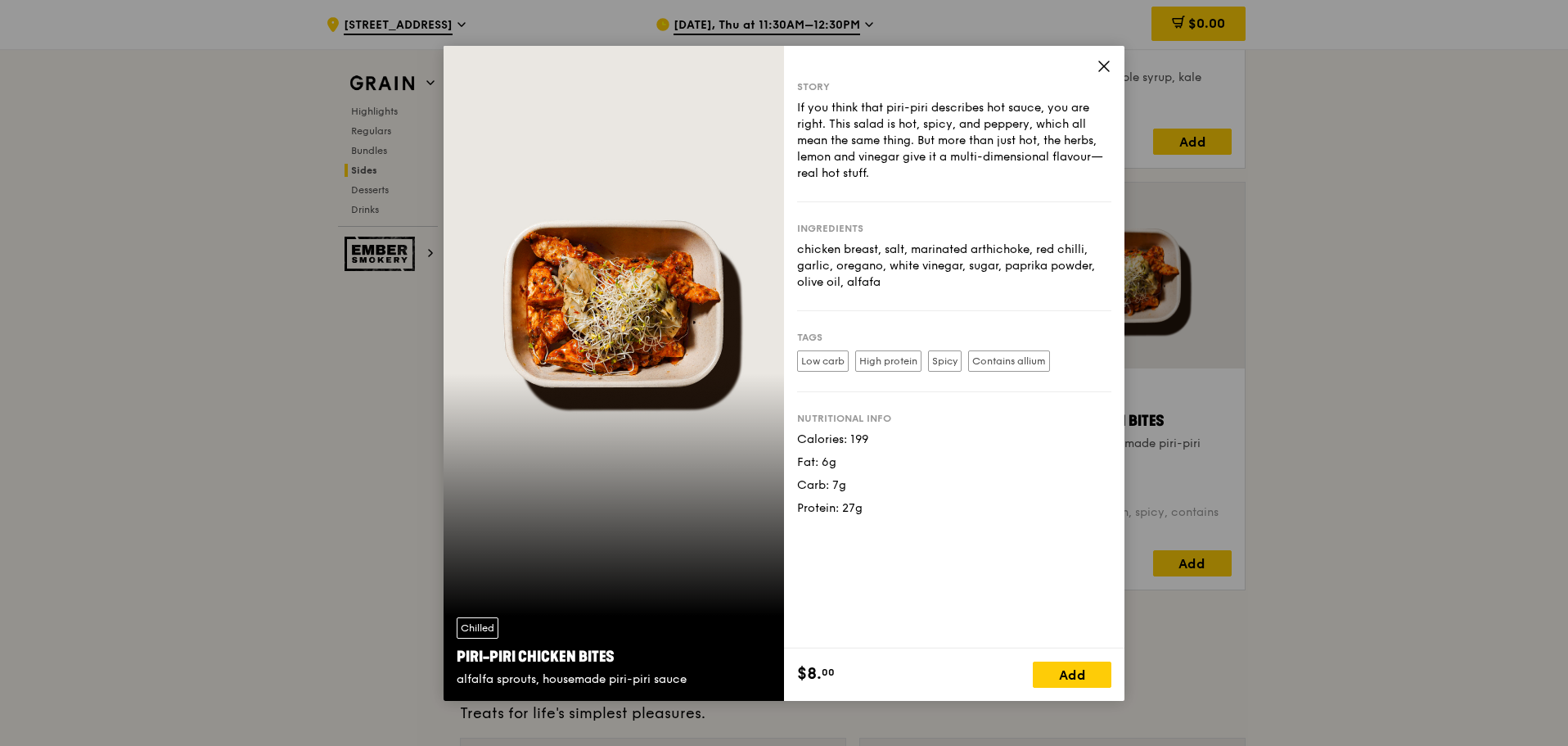
click at [1114, 71] on div "Story If you think that piri-piri describes hot sauce, you are right. This sala…" at bounding box center [954, 347] width 340 height 603
click at [1107, 65] on icon at bounding box center [1103, 66] width 14 height 14
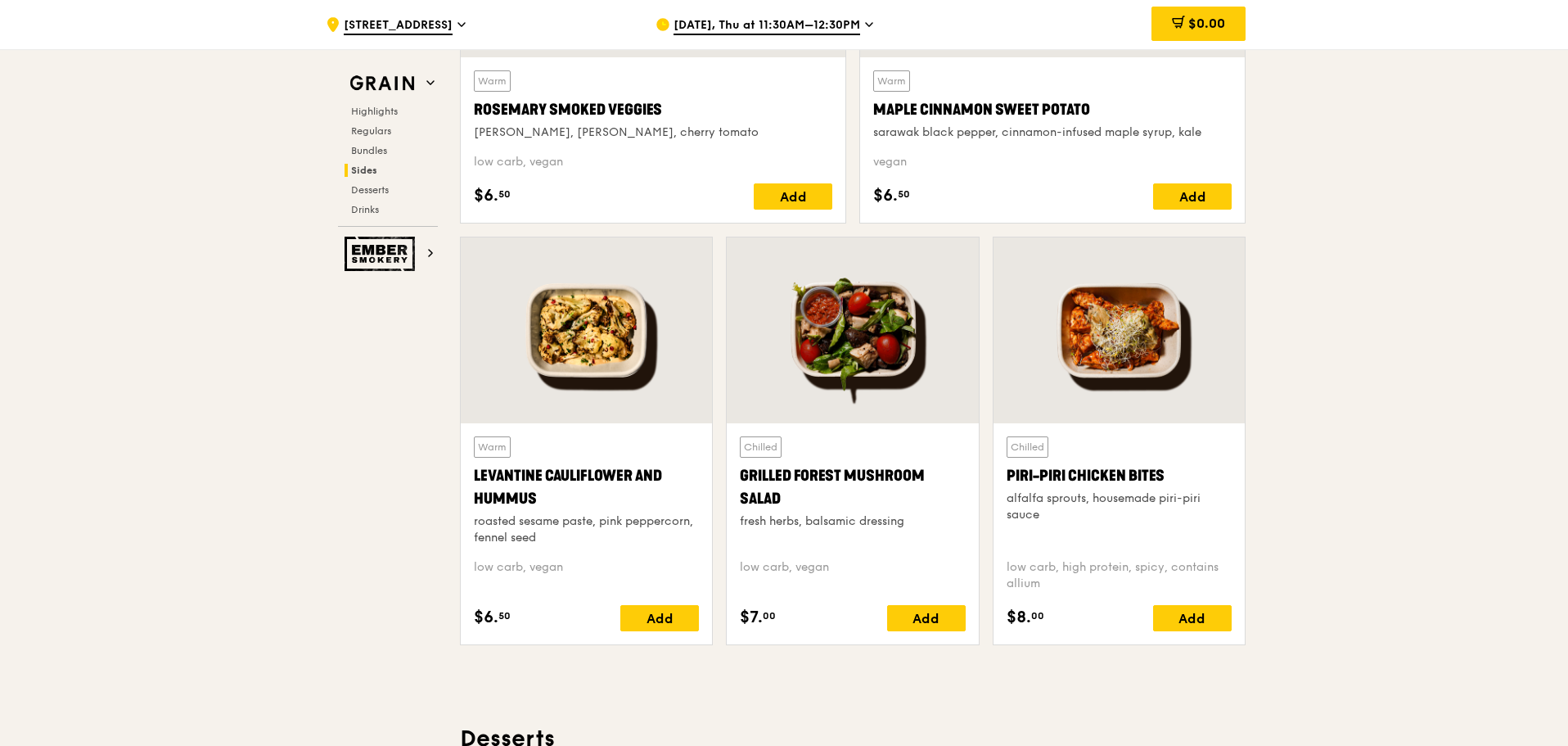
scroll to position [3995, 0]
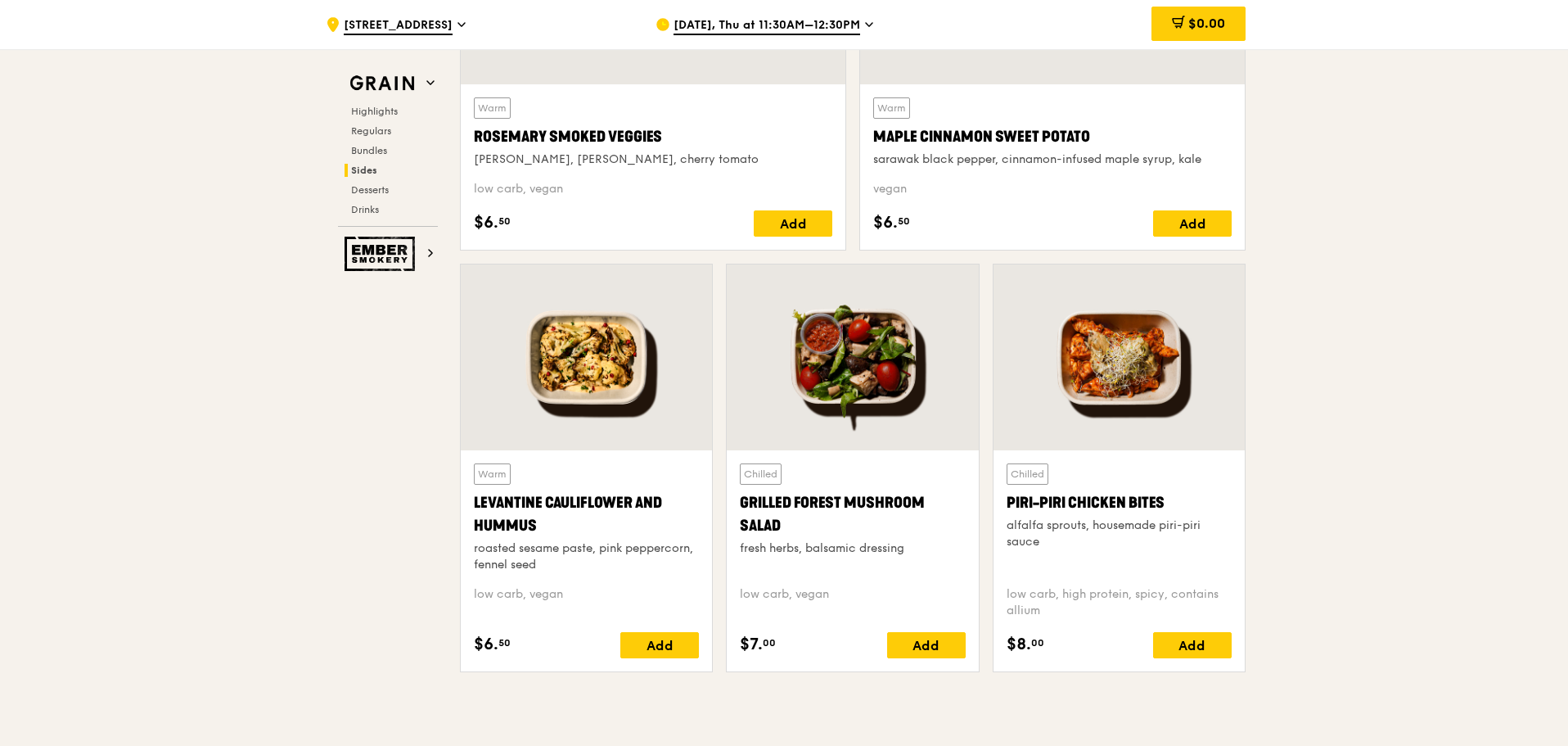
click at [974, 138] on div "Maple Cinnamon Sweet Potato" at bounding box center [1052, 137] width 359 height 23
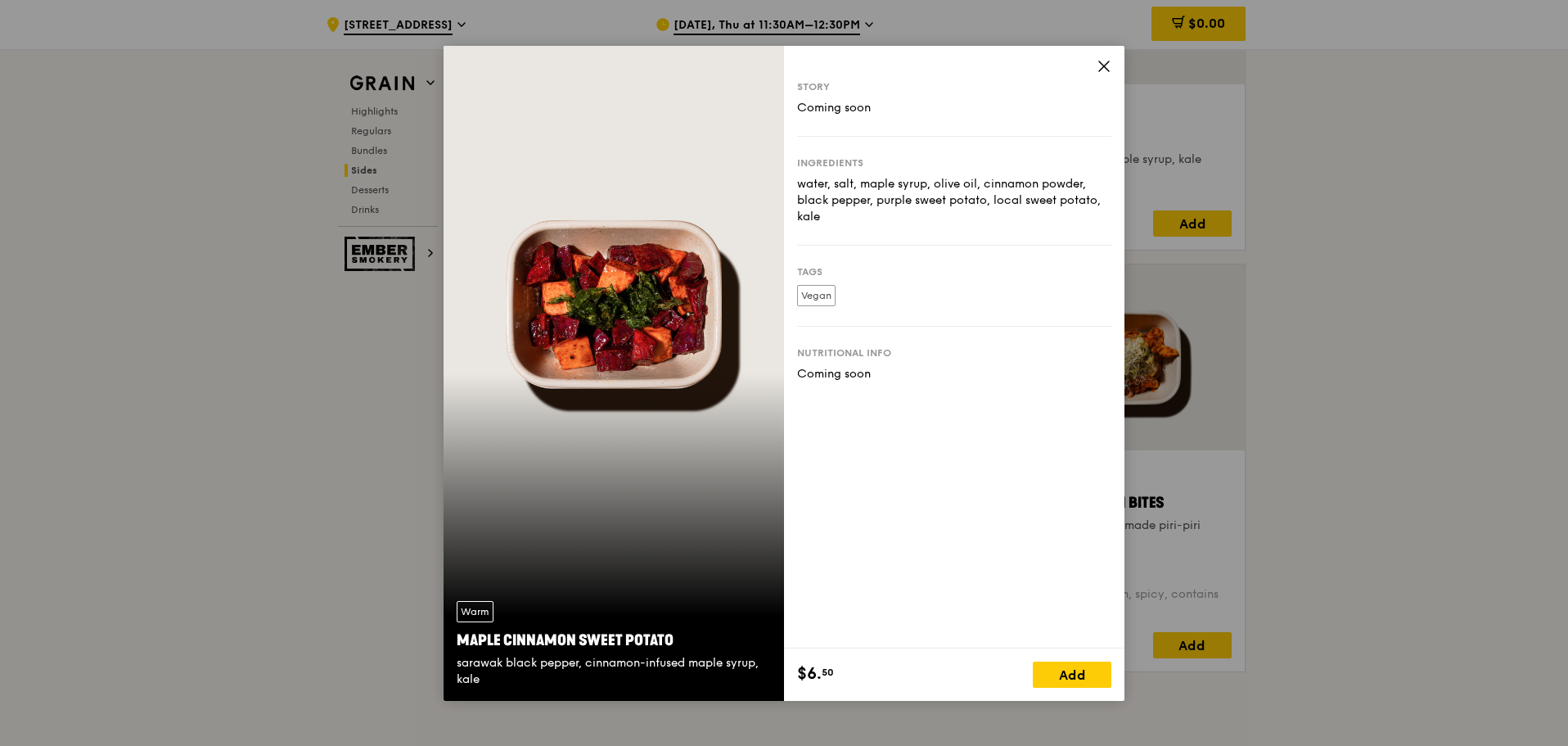
click at [1095, 71] on div "Story Coming soon Ingredients water, salt, maple syrup, olive oil, cinnamon pow…" at bounding box center [954, 347] width 340 height 603
click at [1100, 65] on icon at bounding box center [1103, 66] width 14 height 14
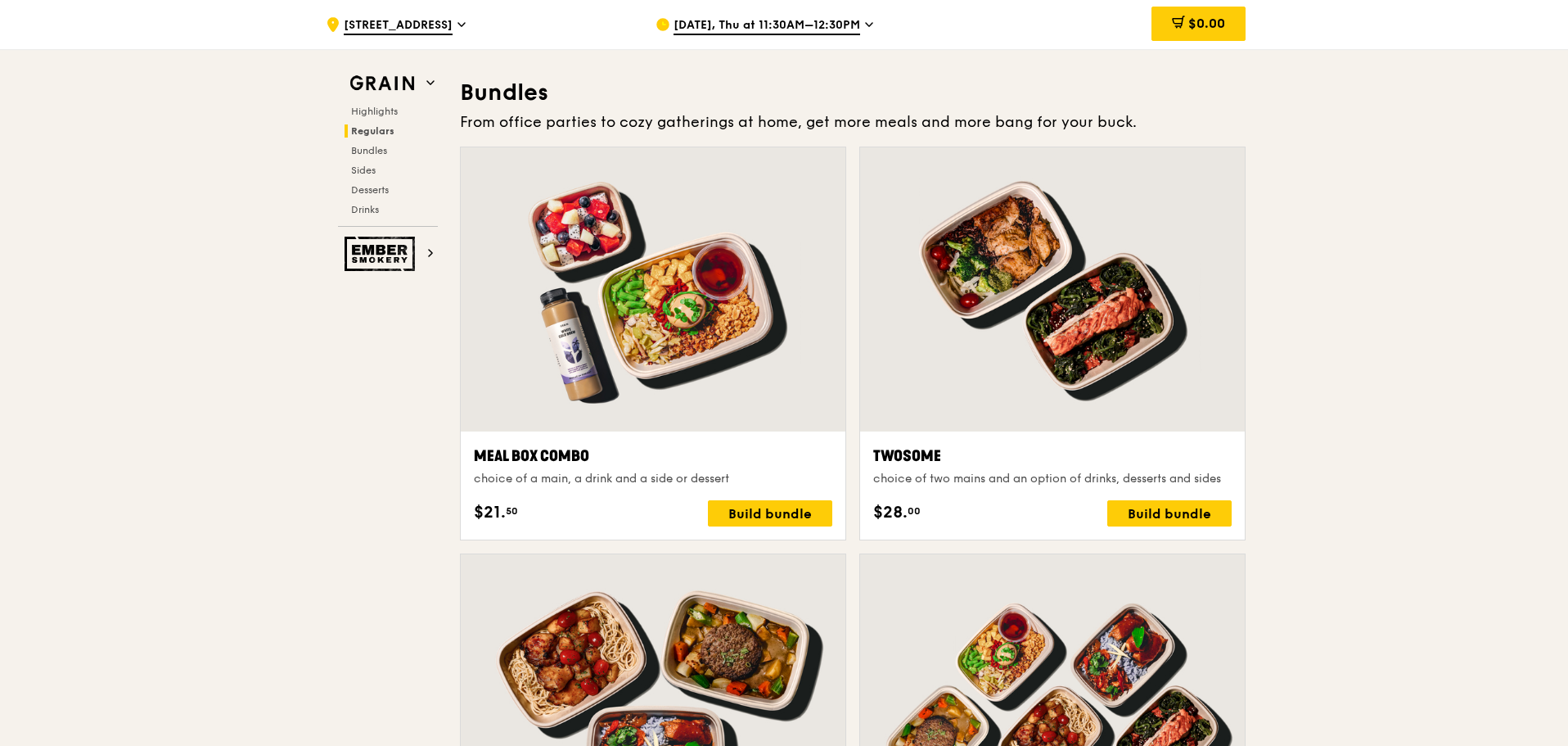
scroll to position [2358, 0]
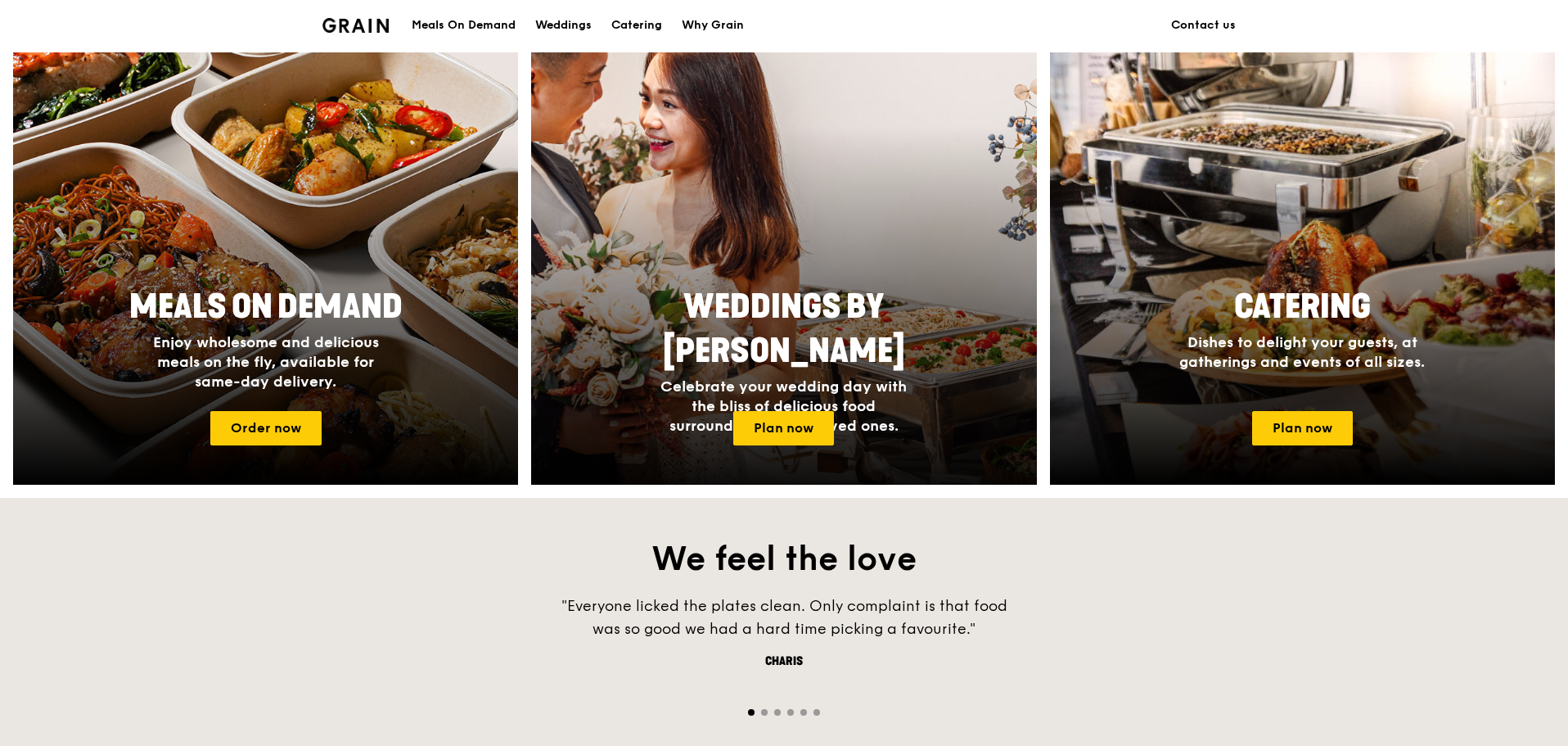
scroll to position [655, 0]
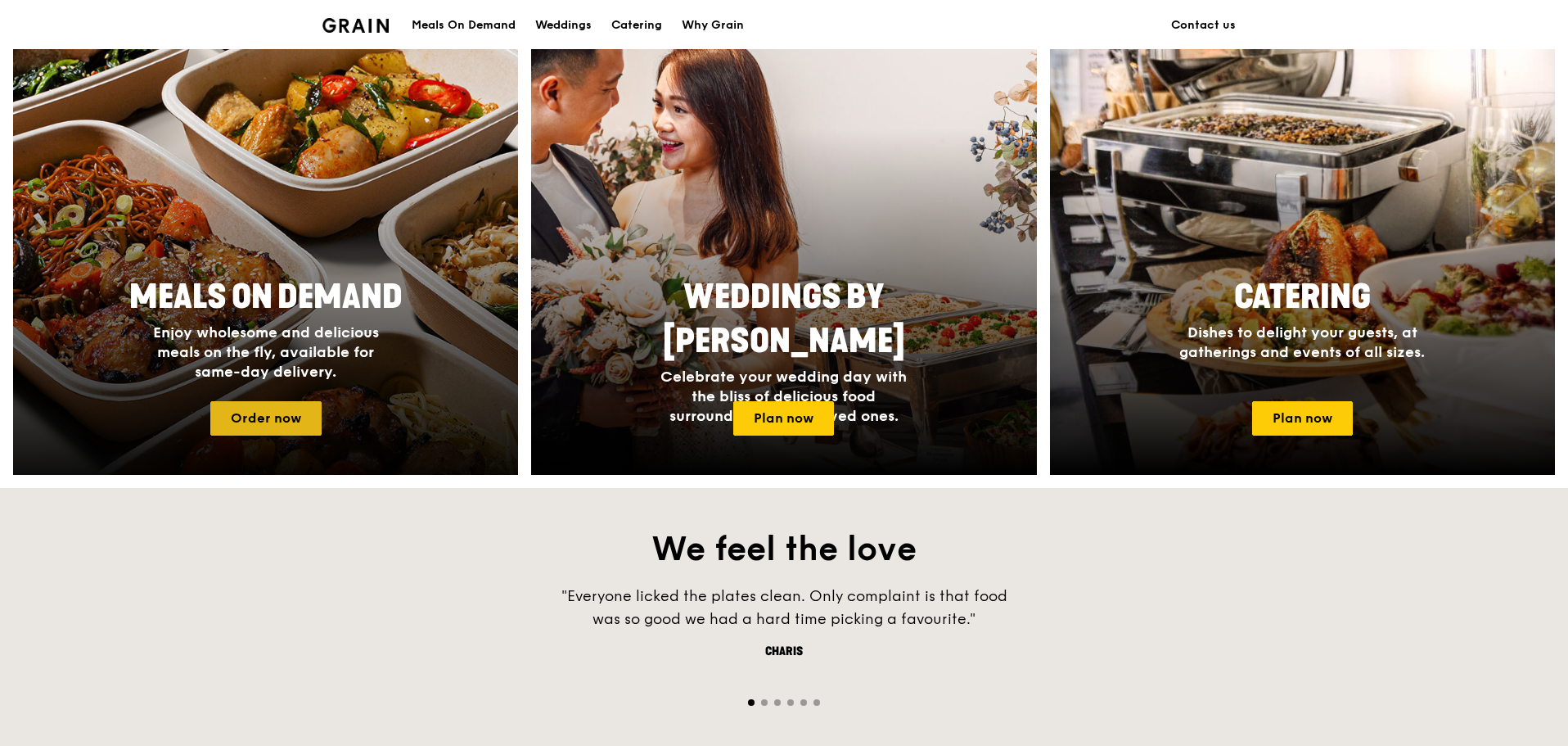
click at [316, 432] on link "Order now" at bounding box center [266, 418] width 111 height 34
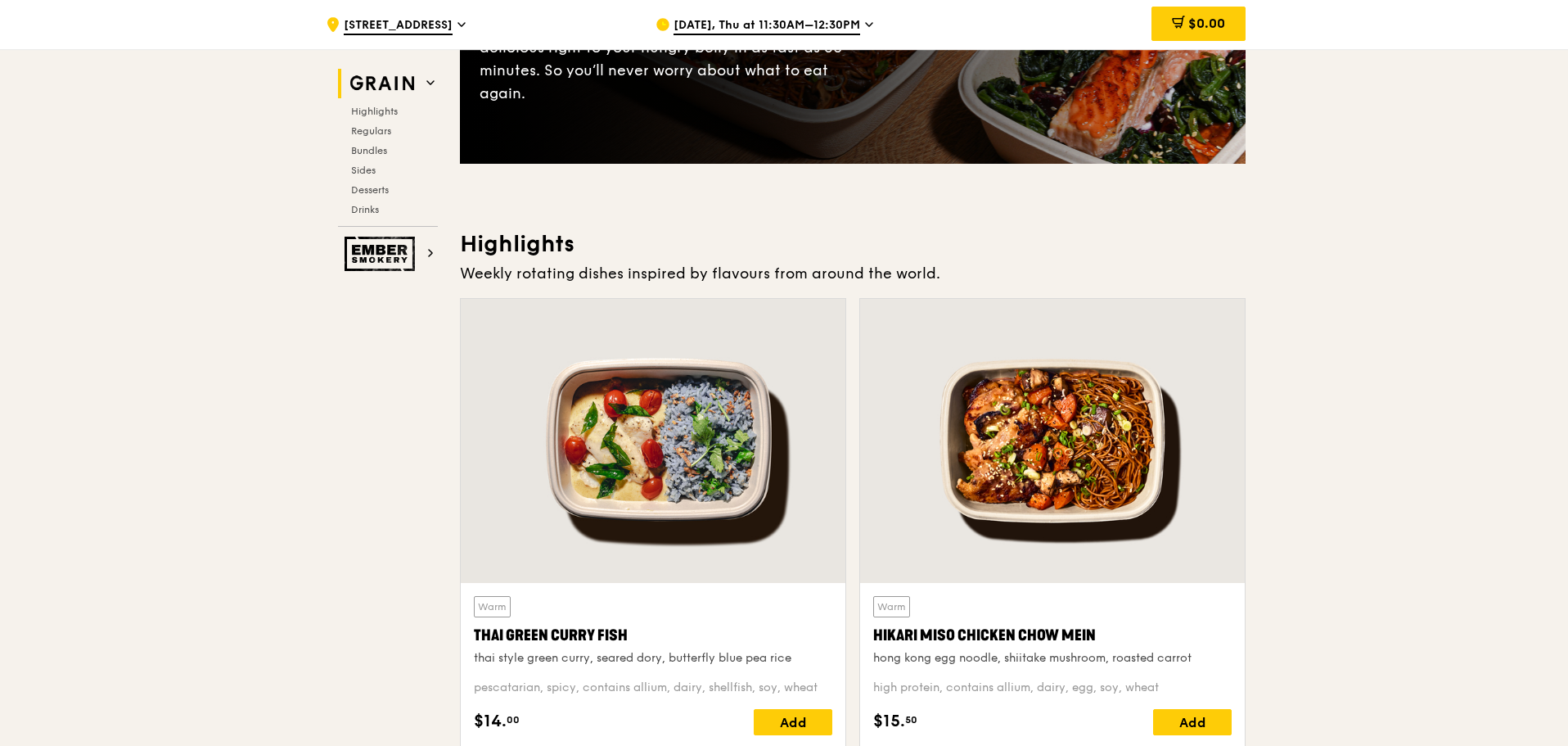
scroll to position [409, 0]
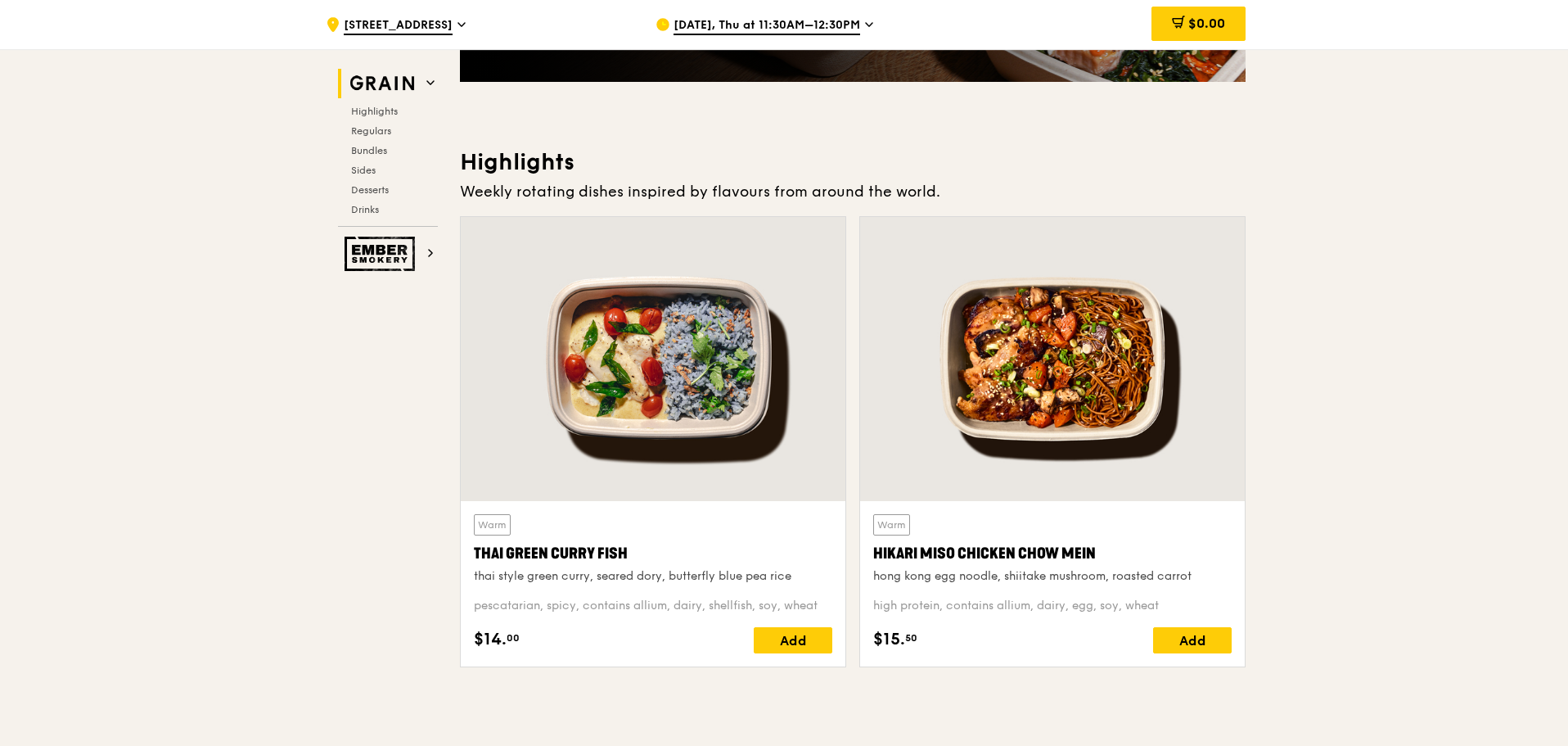
click at [829, 17] on span "[DATE], Thu at 11:30AM–12:30PM" at bounding box center [766, 26] width 186 height 18
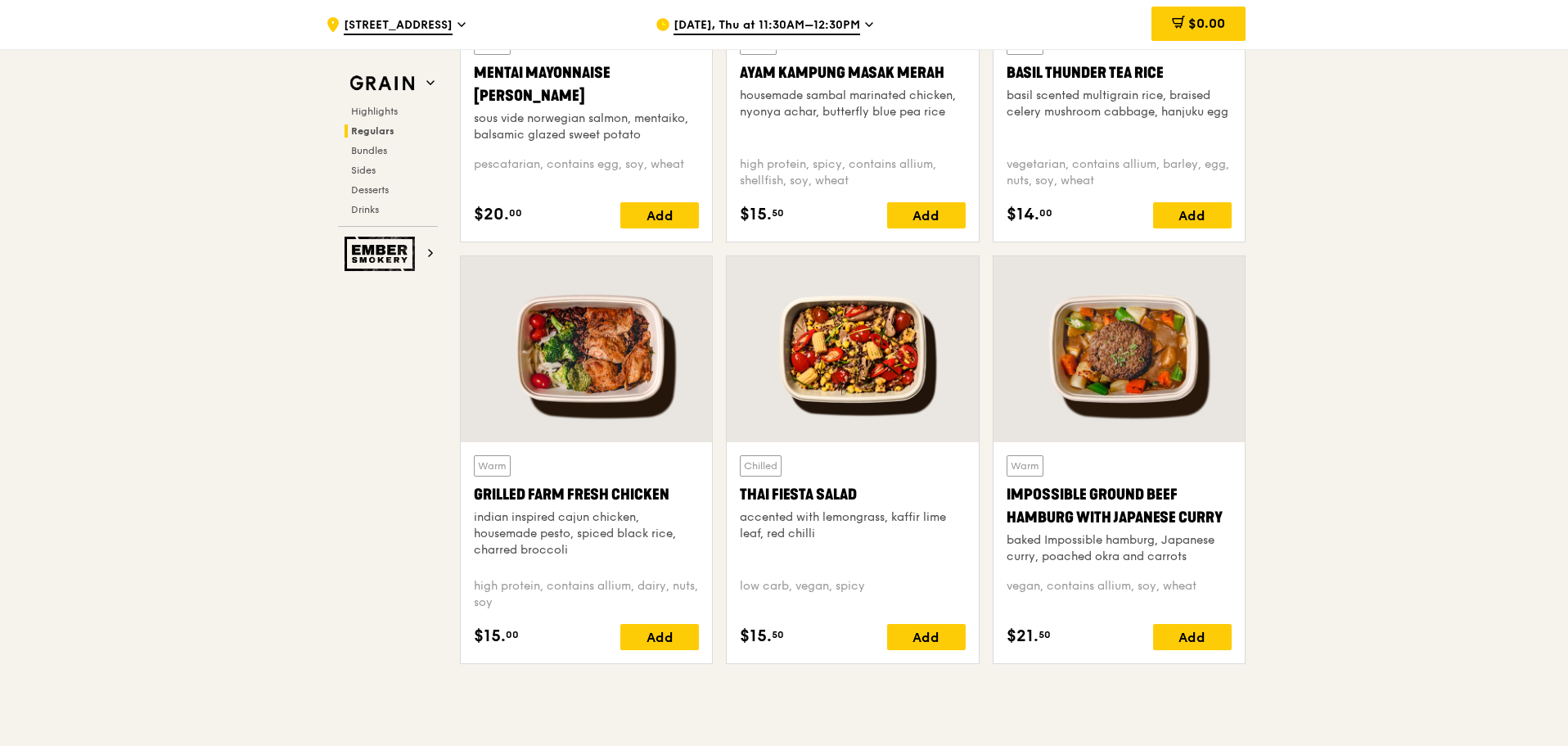
scroll to position [1720, 0]
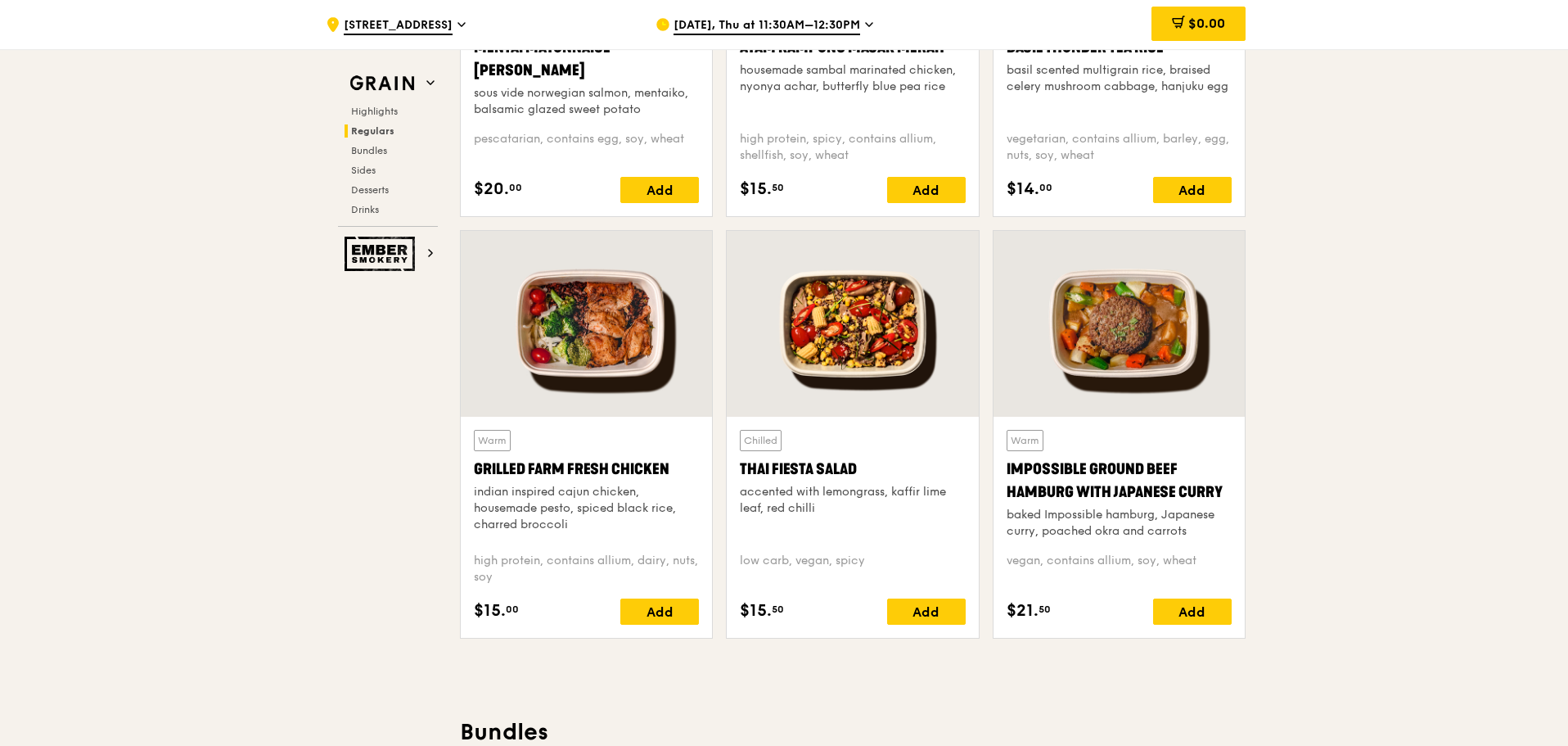
click at [892, 482] on div "Chilled Thai Fiesta Salad accented with lemongrass, kaffir lime leaf, red chilli" at bounding box center [852, 484] width 225 height 110
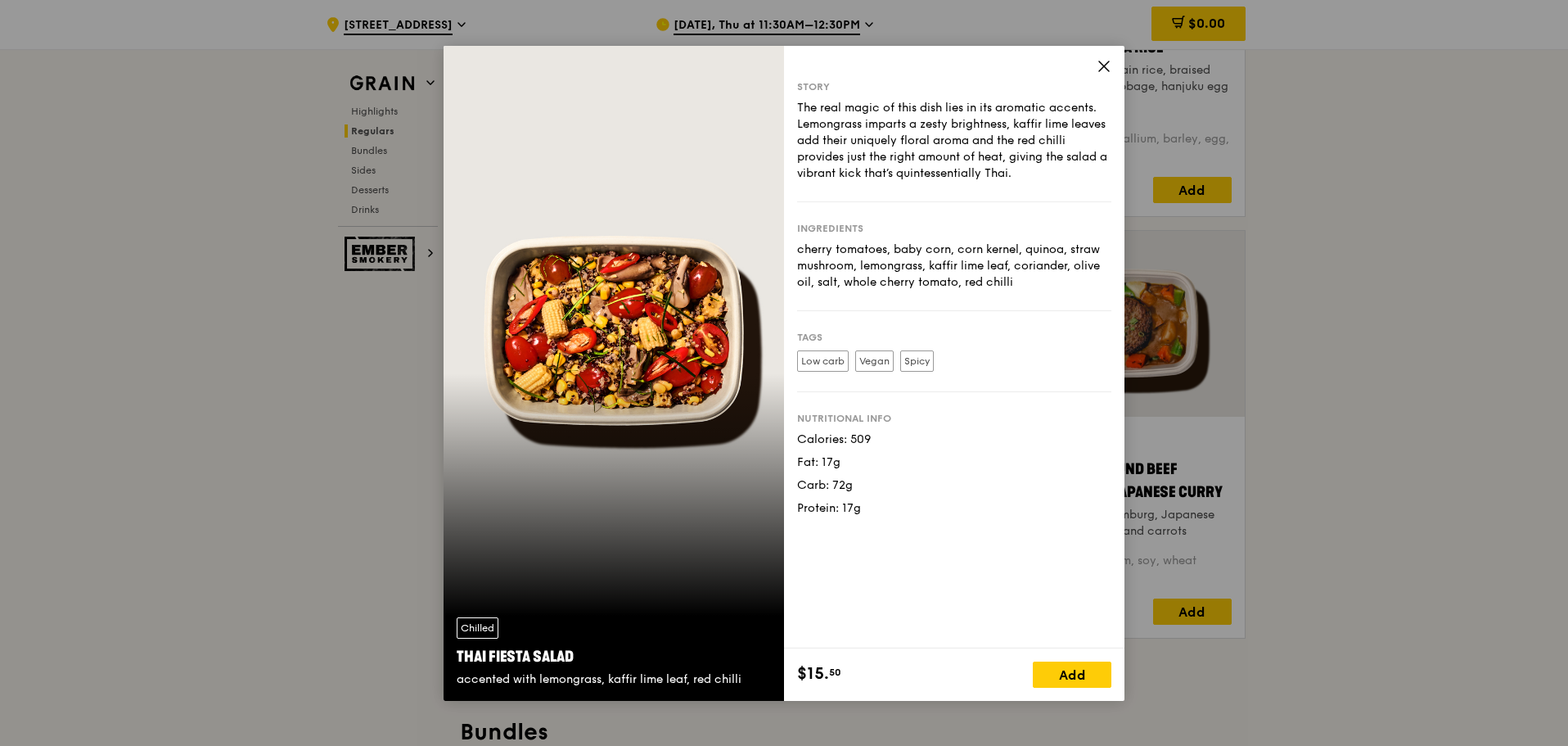
drag, startPoint x: 962, startPoint y: 282, endPoint x: 1038, endPoint y: 287, distance: 76.2
click at [1041, 286] on div "cherry tomatoes, baby corn, corn kernel, quinoa, straw mushroom, lemongrass, ka…" at bounding box center [954, 266] width 315 height 49
click at [1105, 62] on icon at bounding box center [1103, 66] width 14 height 14
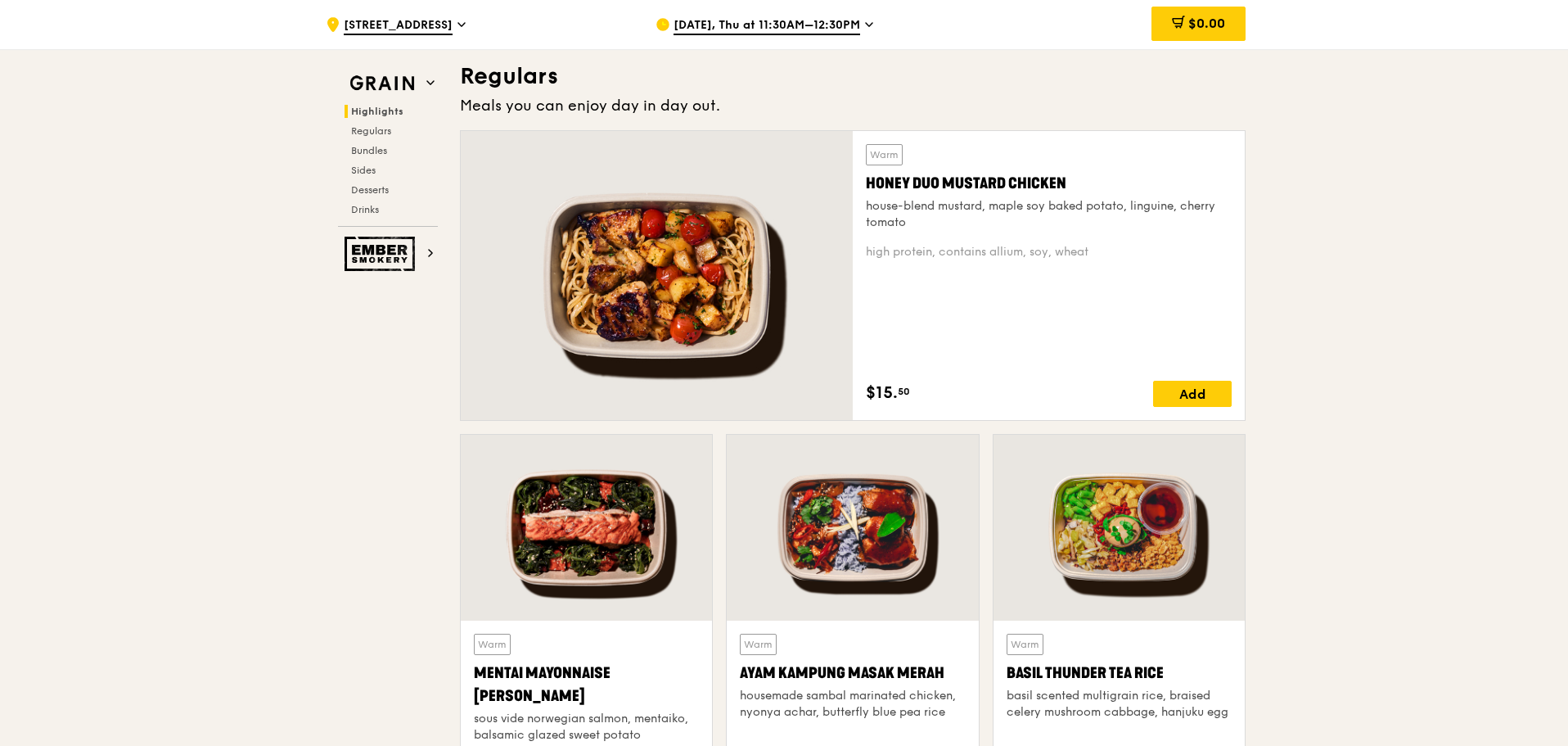
scroll to position [1064, 0]
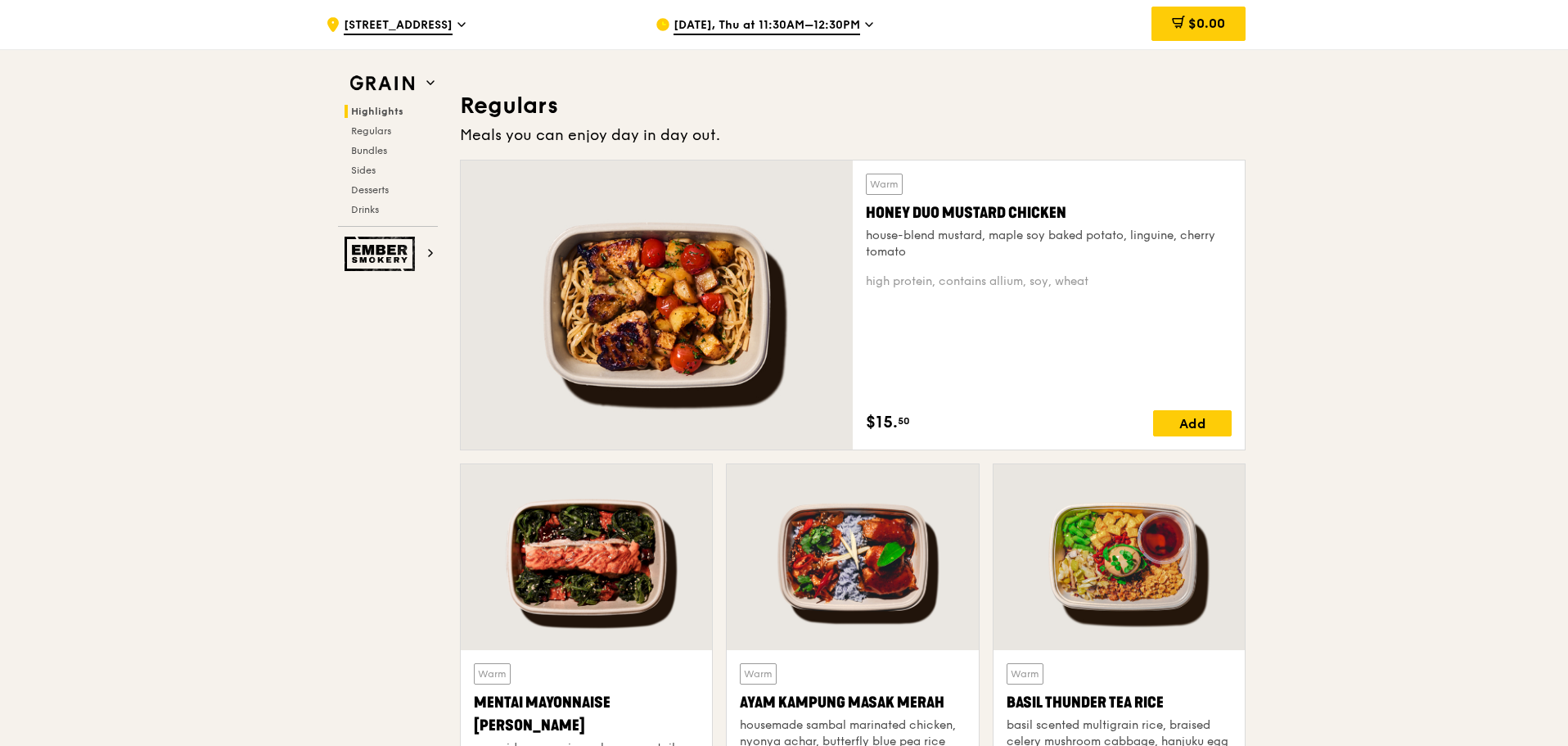
click at [685, 317] on div at bounding box center [657, 305] width 392 height 289
drag, startPoint x: 376, startPoint y: 435, endPoint x: 470, endPoint y: 450, distance: 95.2
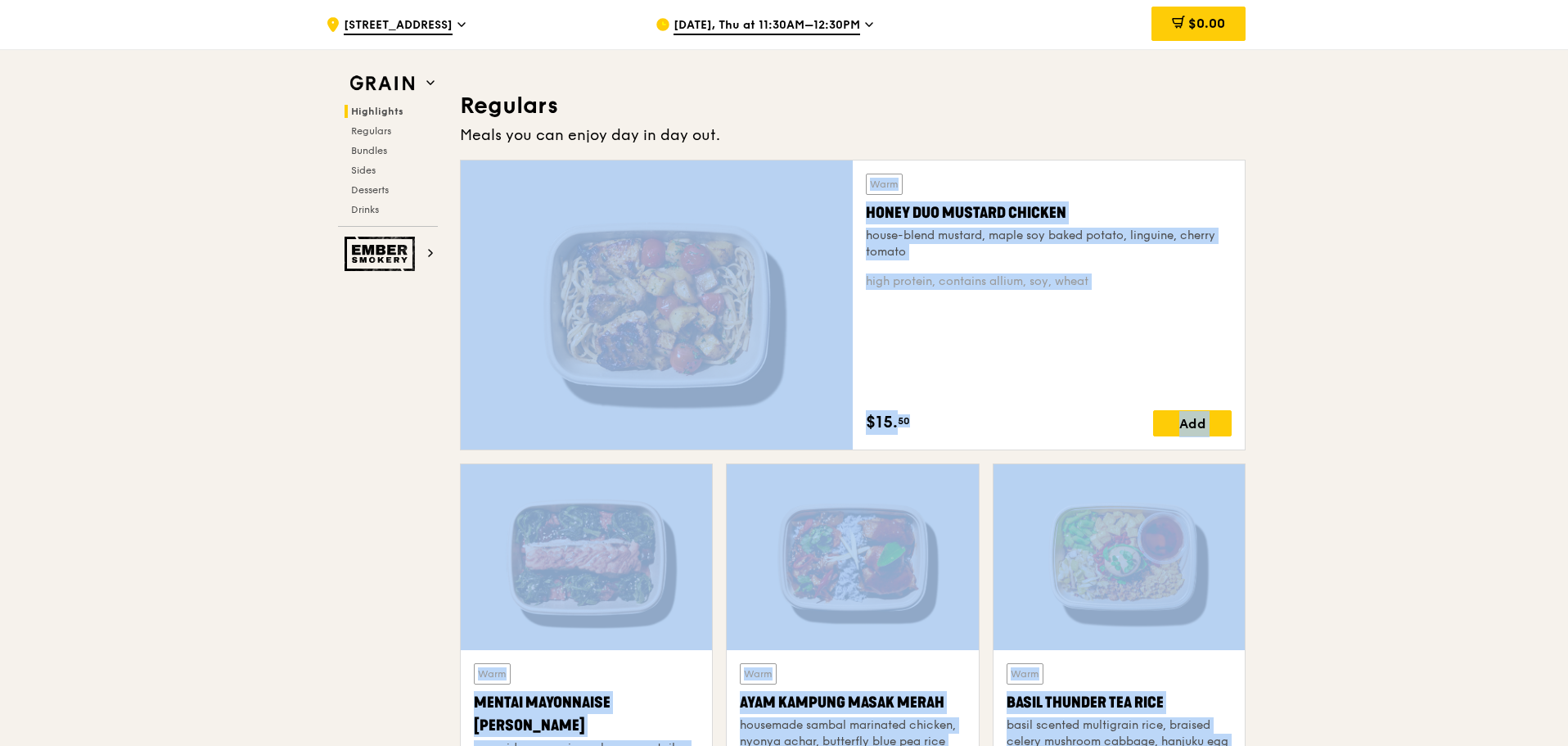
click at [556, 504] on div at bounding box center [586, 557] width 251 height 186
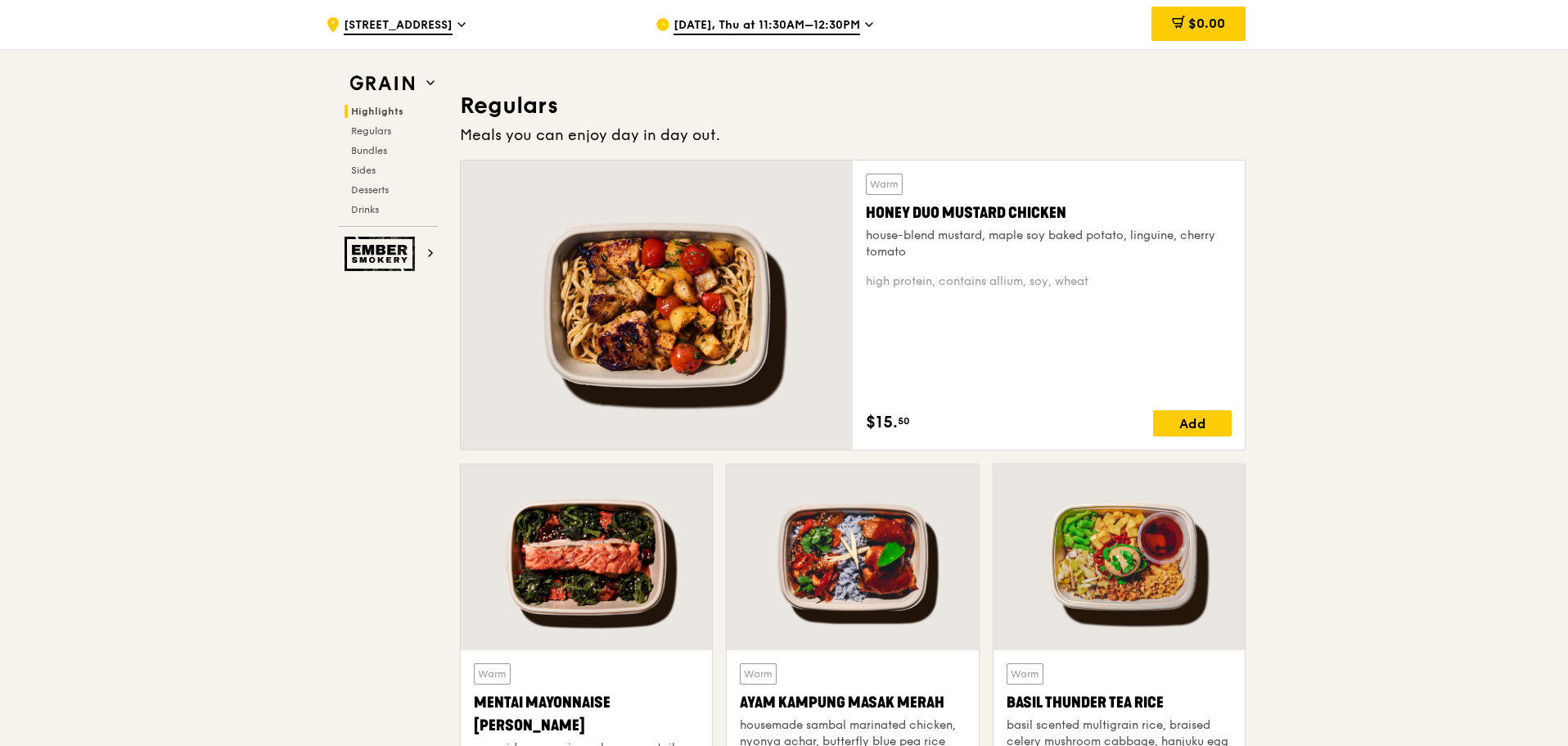
click at [864, 559] on div at bounding box center [852, 557] width 251 height 186
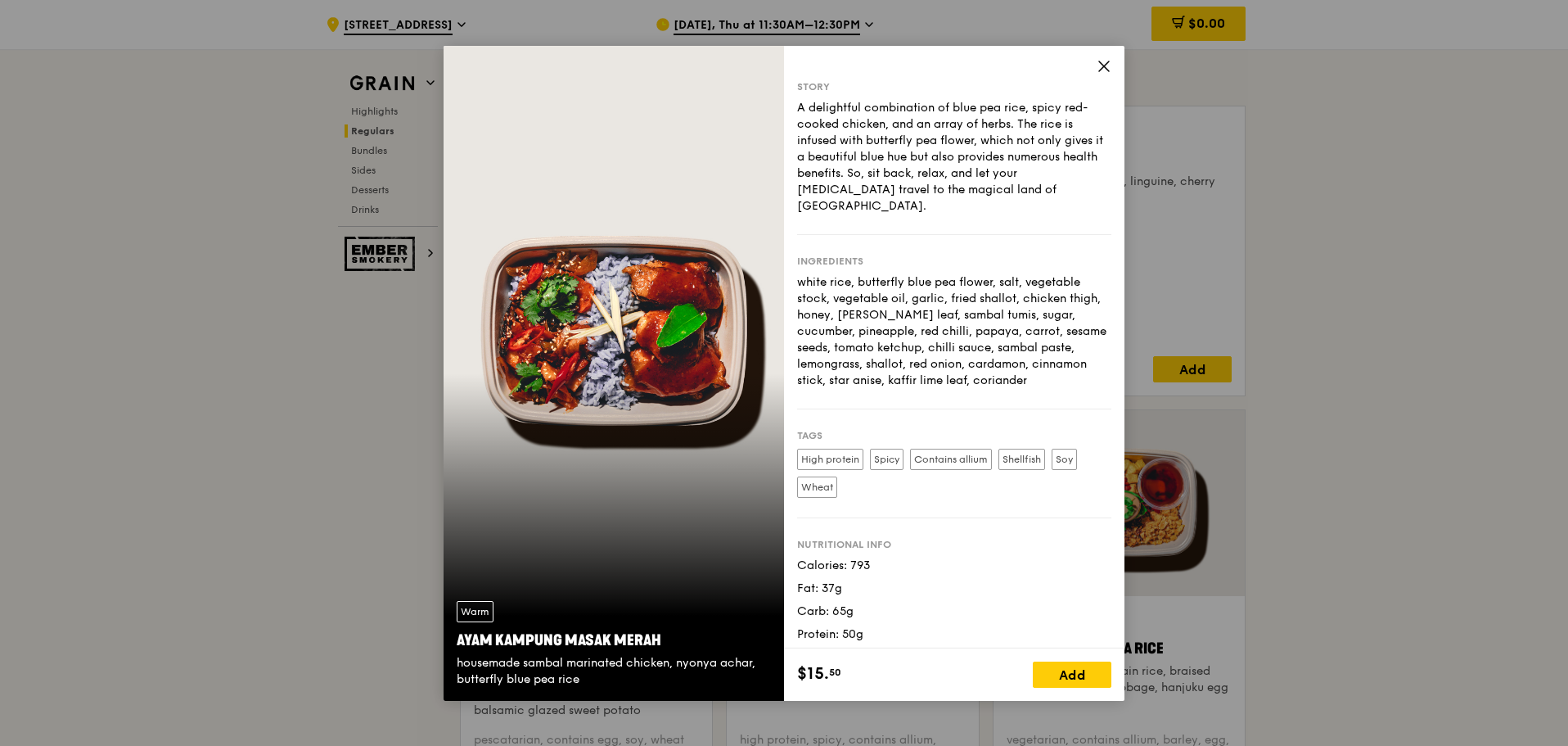
scroll to position [1146, 0]
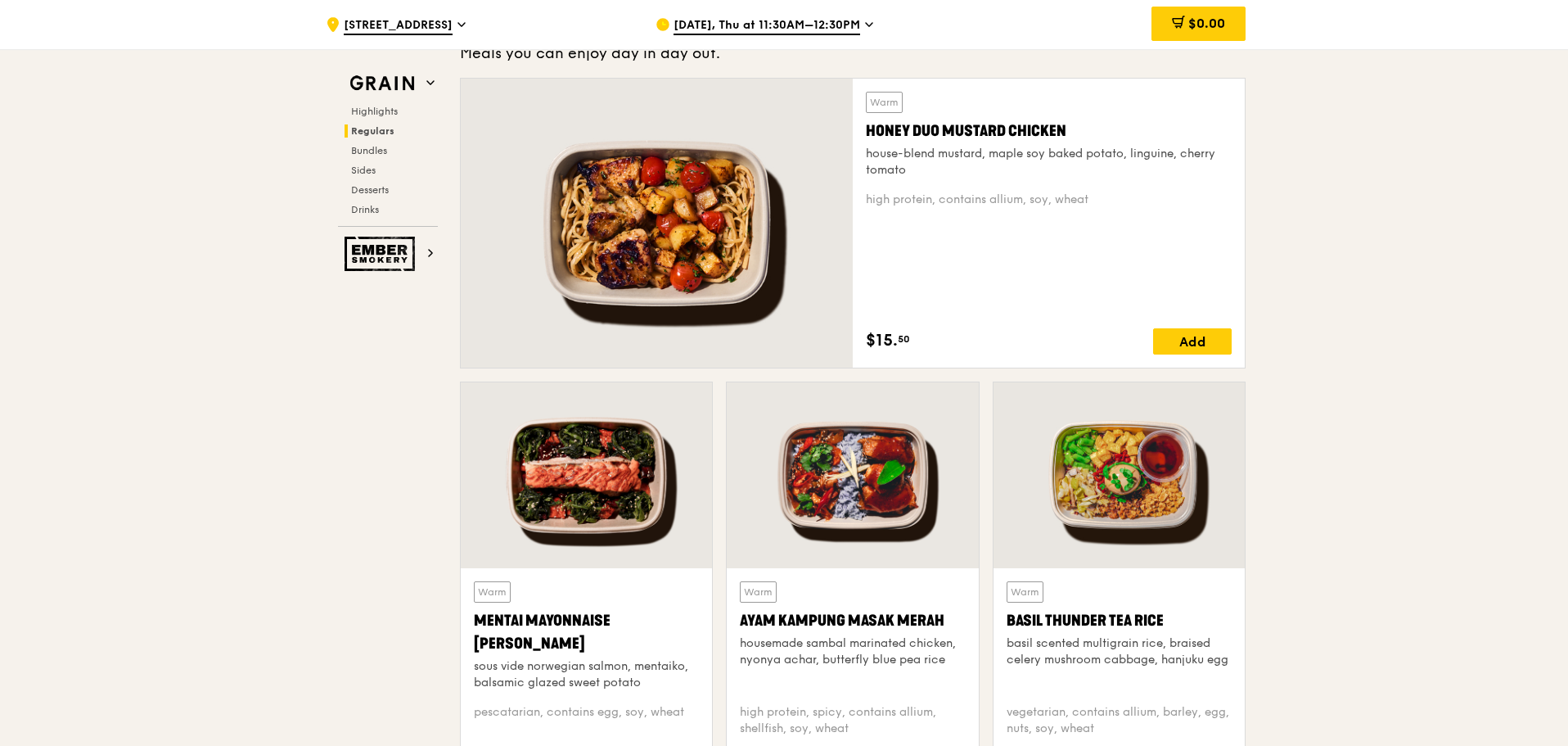
click at [1124, 516] on div at bounding box center [1119, 475] width 251 height 186
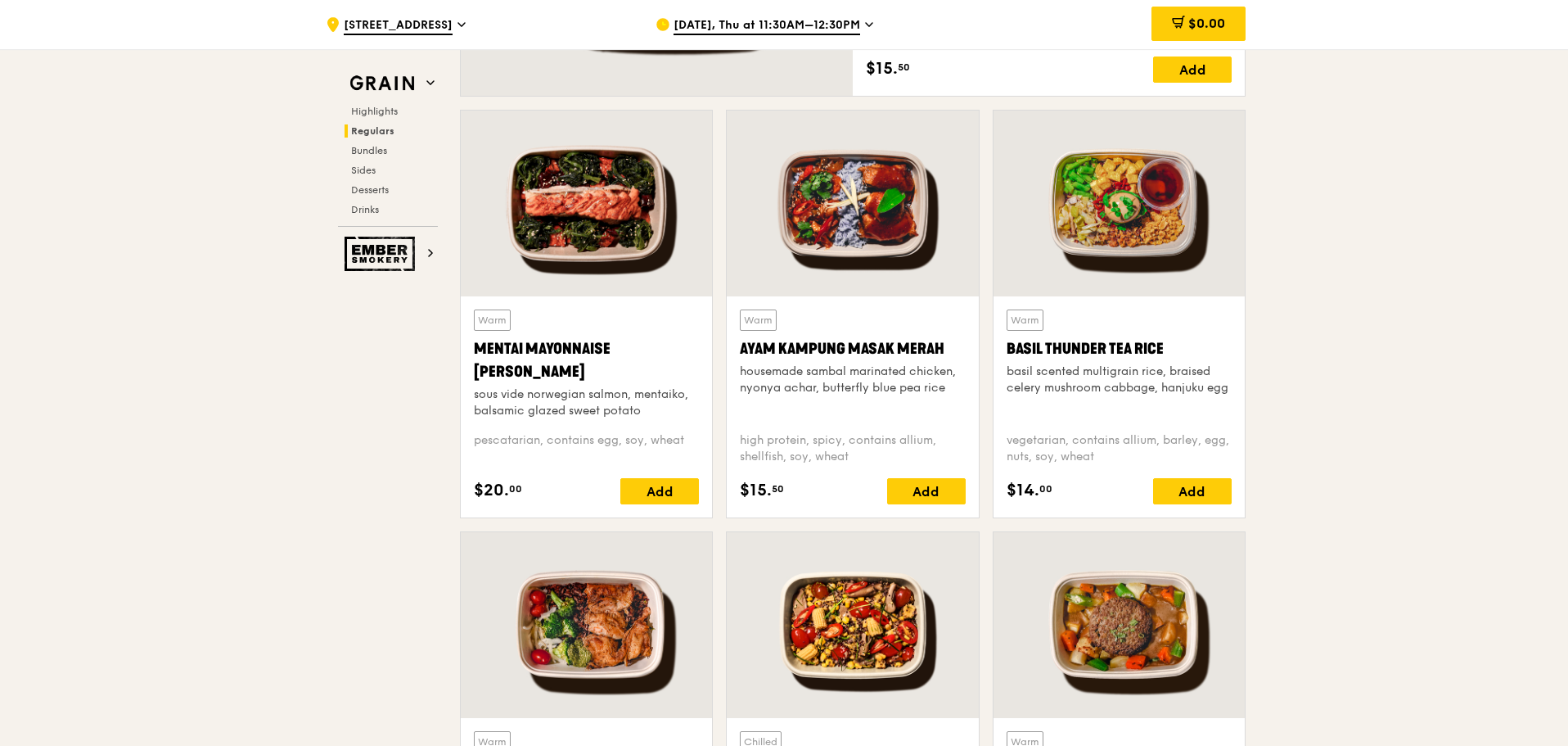
scroll to position [1555, 0]
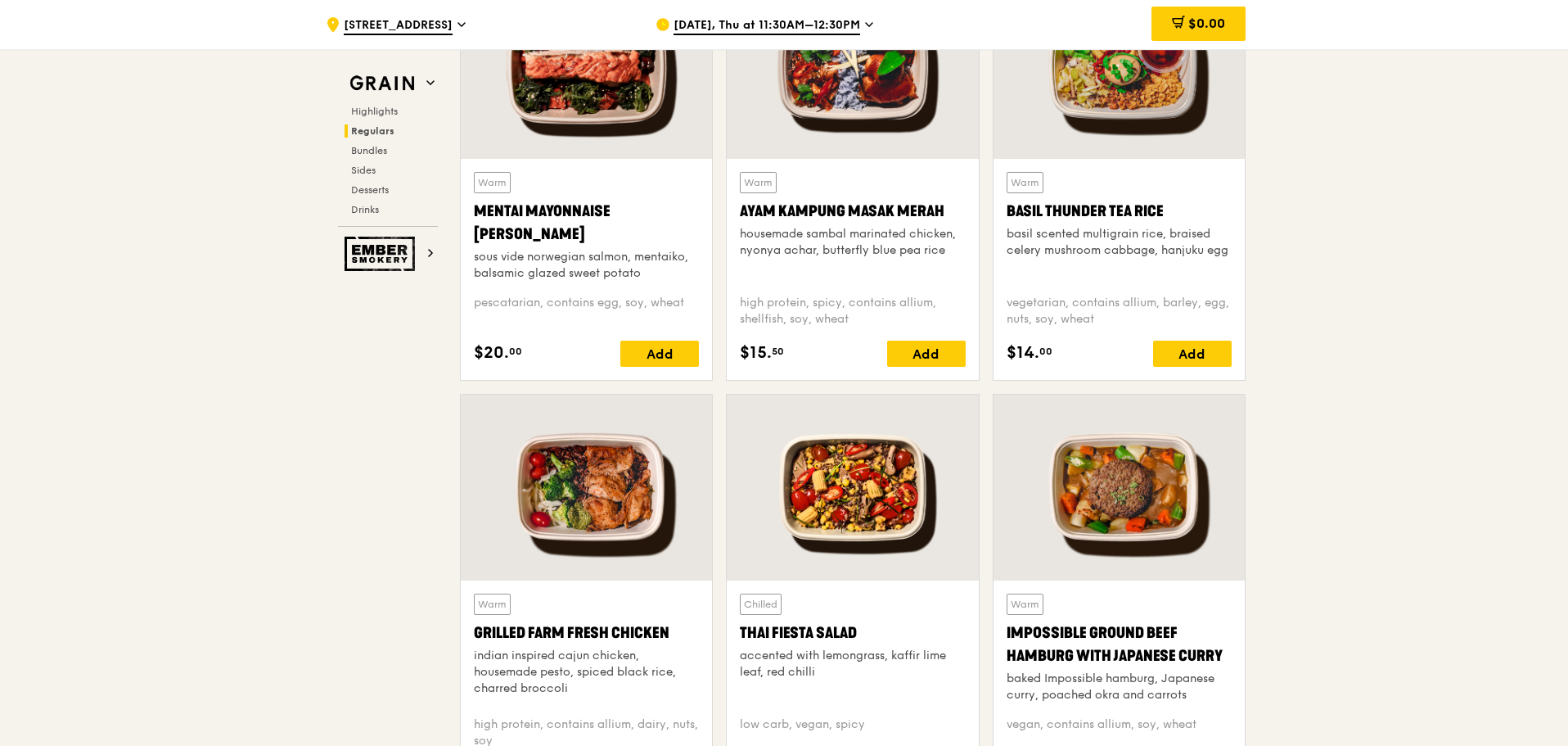
click at [584, 531] on div at bounding box center [586, 488] width 251 height 186
click at [926, 516] on div at bounding box center [852, 488] width 251 height 186
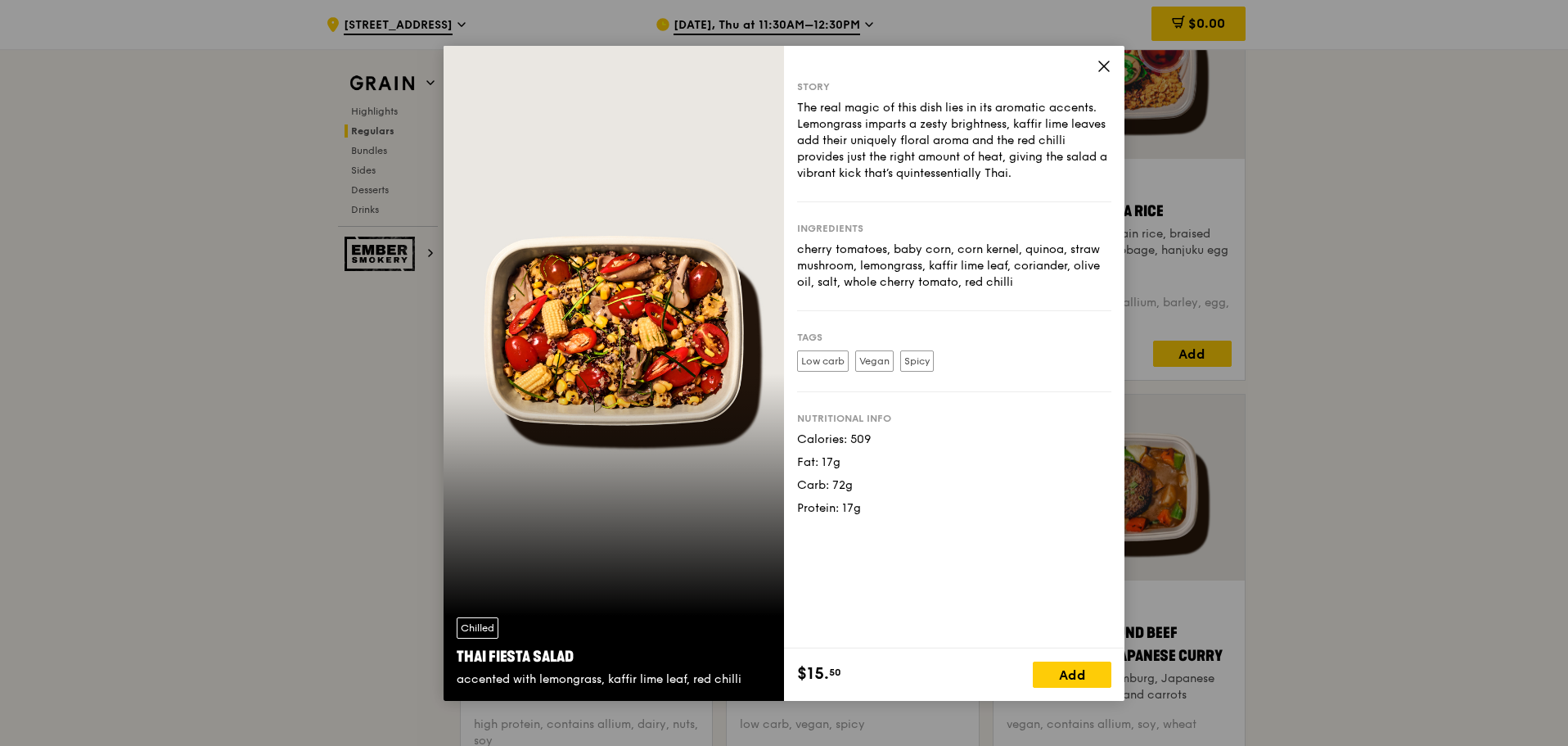
drag, startPoint x: 1370, startPoint y: 527, endPoint x: 1169, endPoint y: 516, distance: 201.3
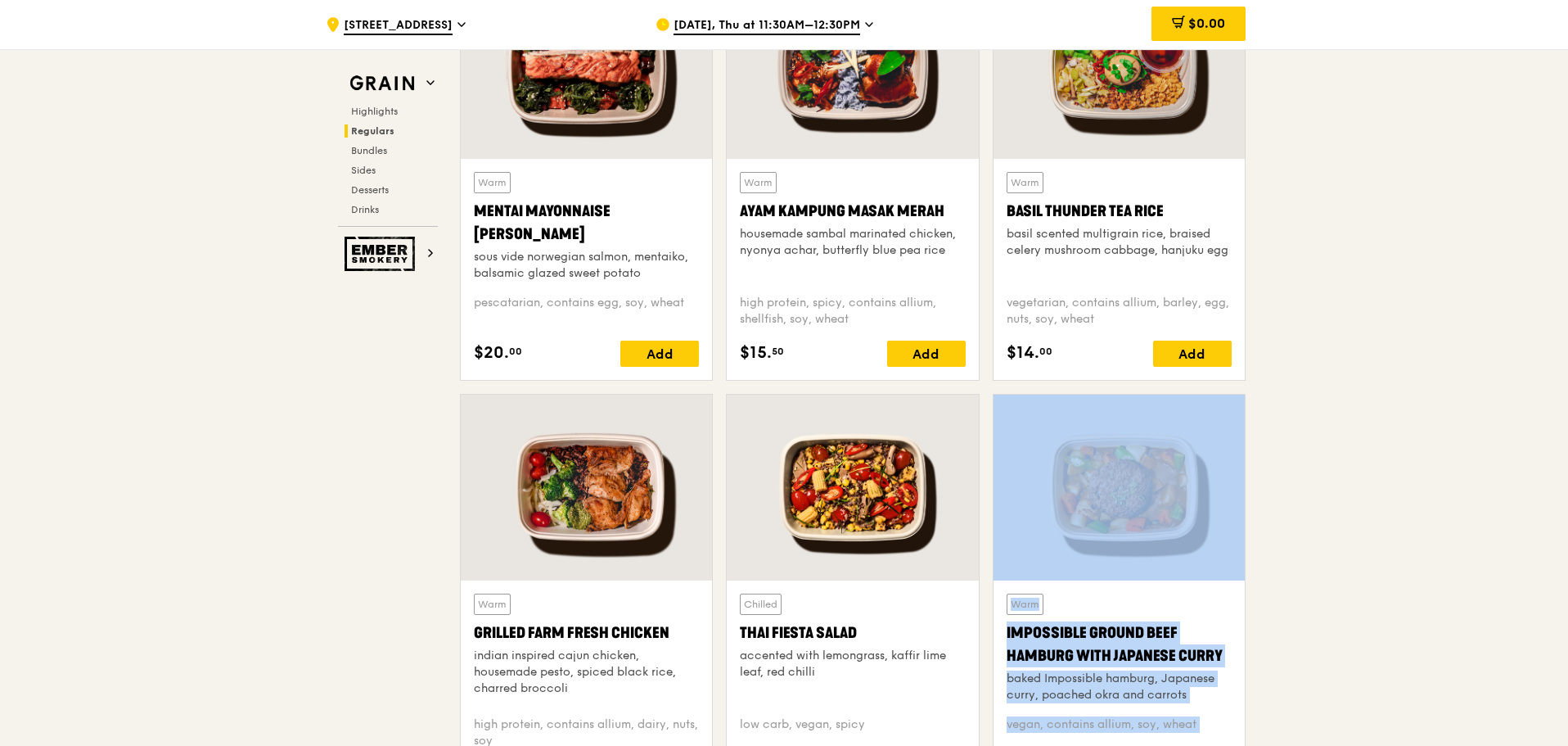
click at [1165, 515] on div at bounding box center [1119, 488] width 251 height 186
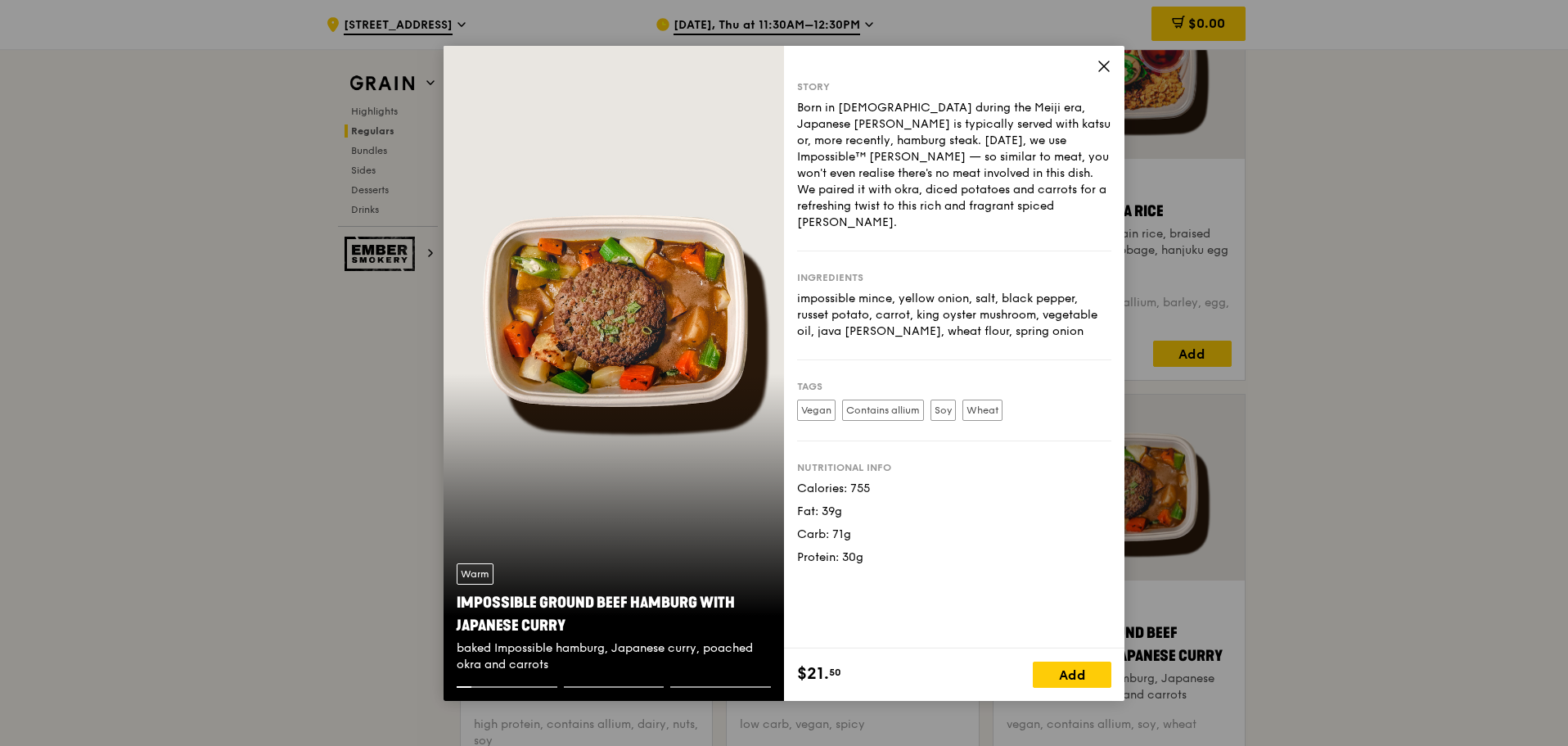
drag, startPoint x: 1351, startPoint y: 491, endPoint x: 1323, endPoint y: 497, distance: 28.6
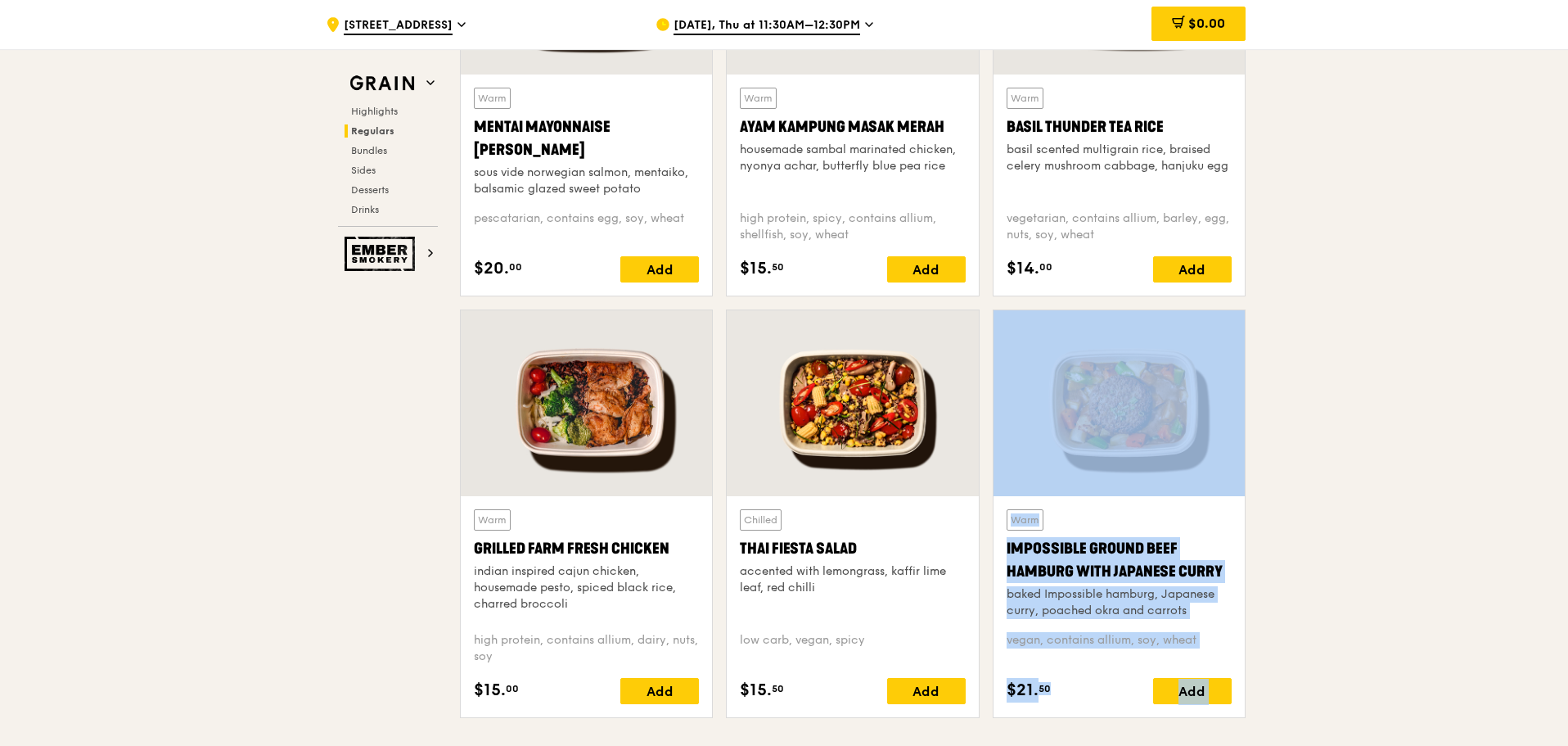
scroll to position [1720, 0]
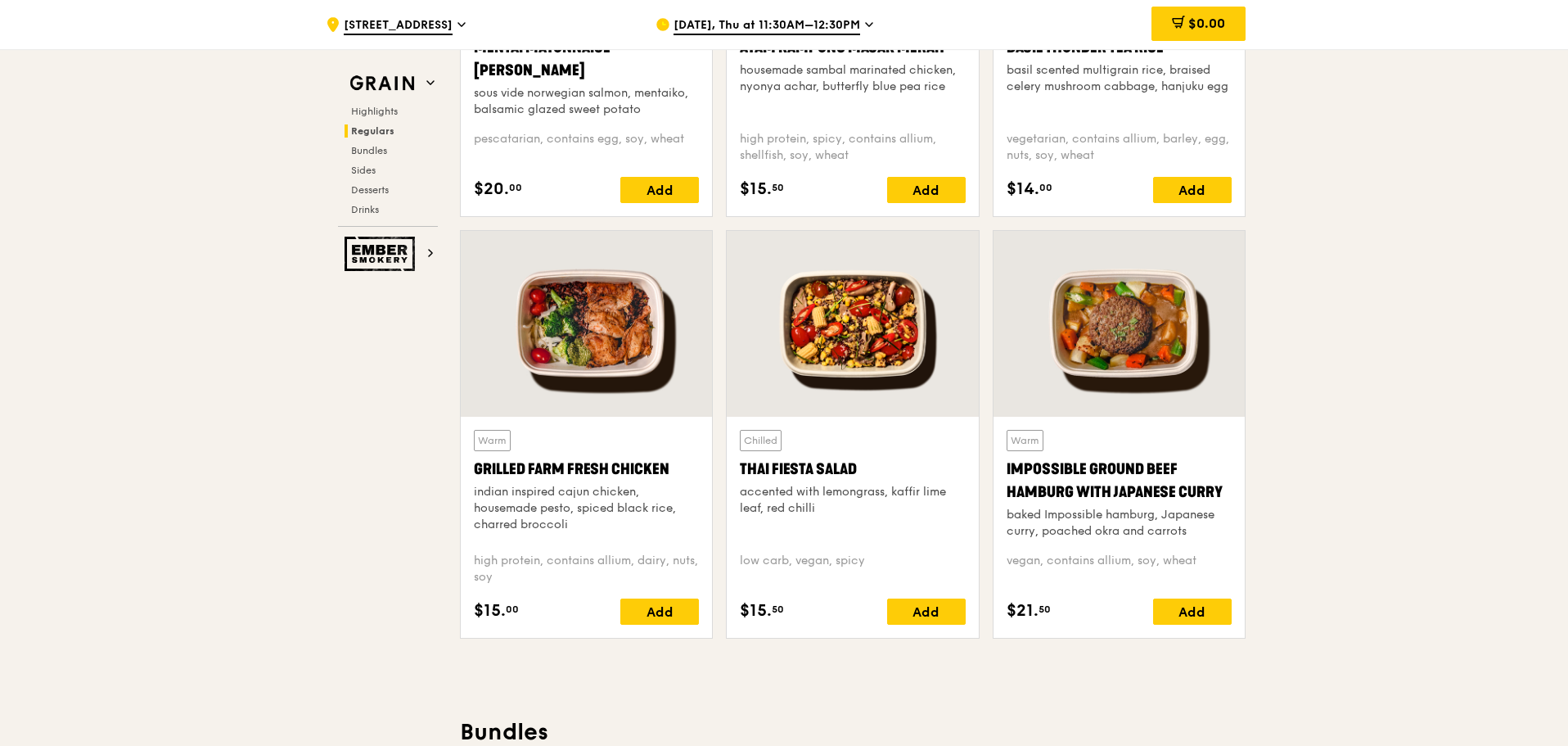
click at [866, 389] on div at bounding box center [852, 323] width 251 height 186
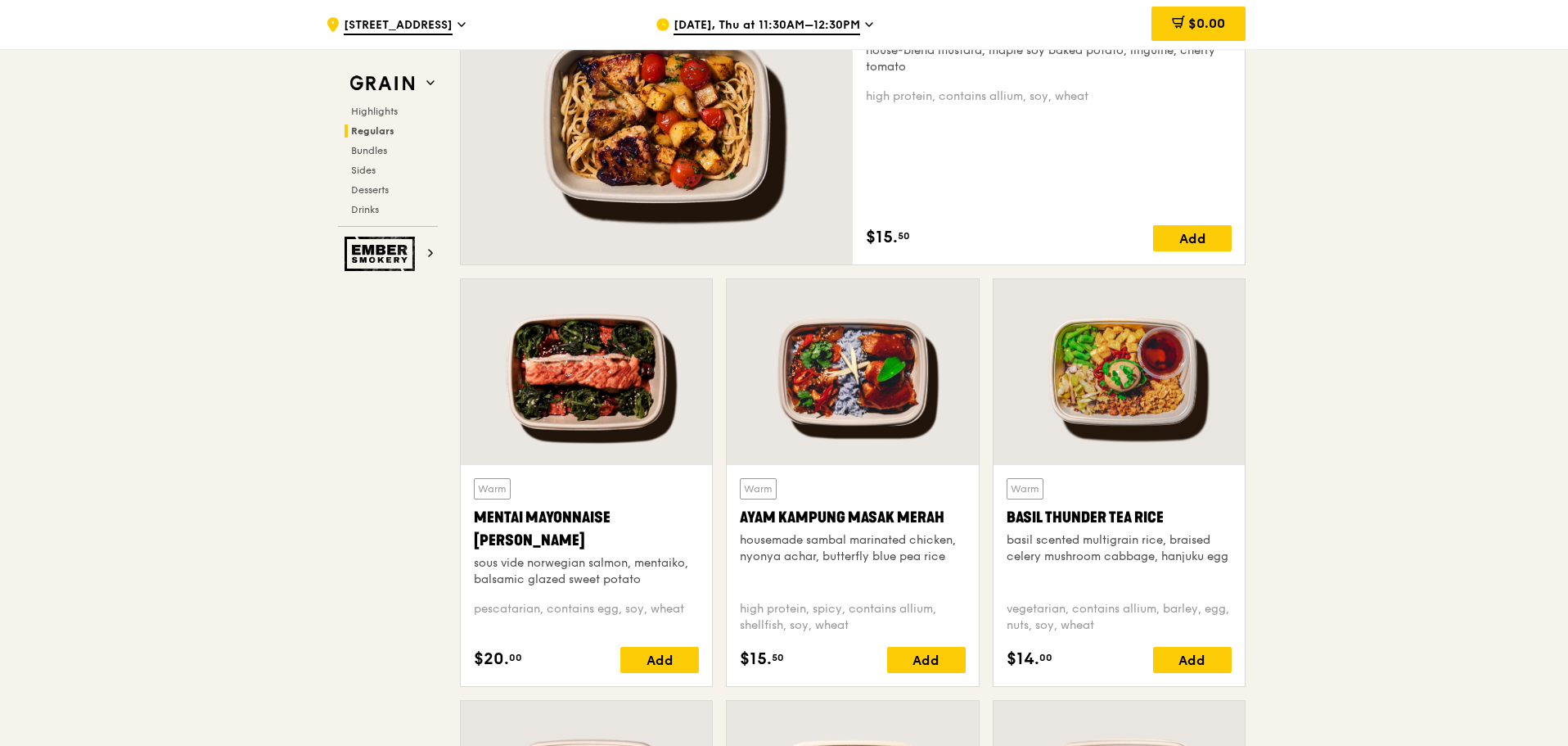
scroll to position [1228, 0]
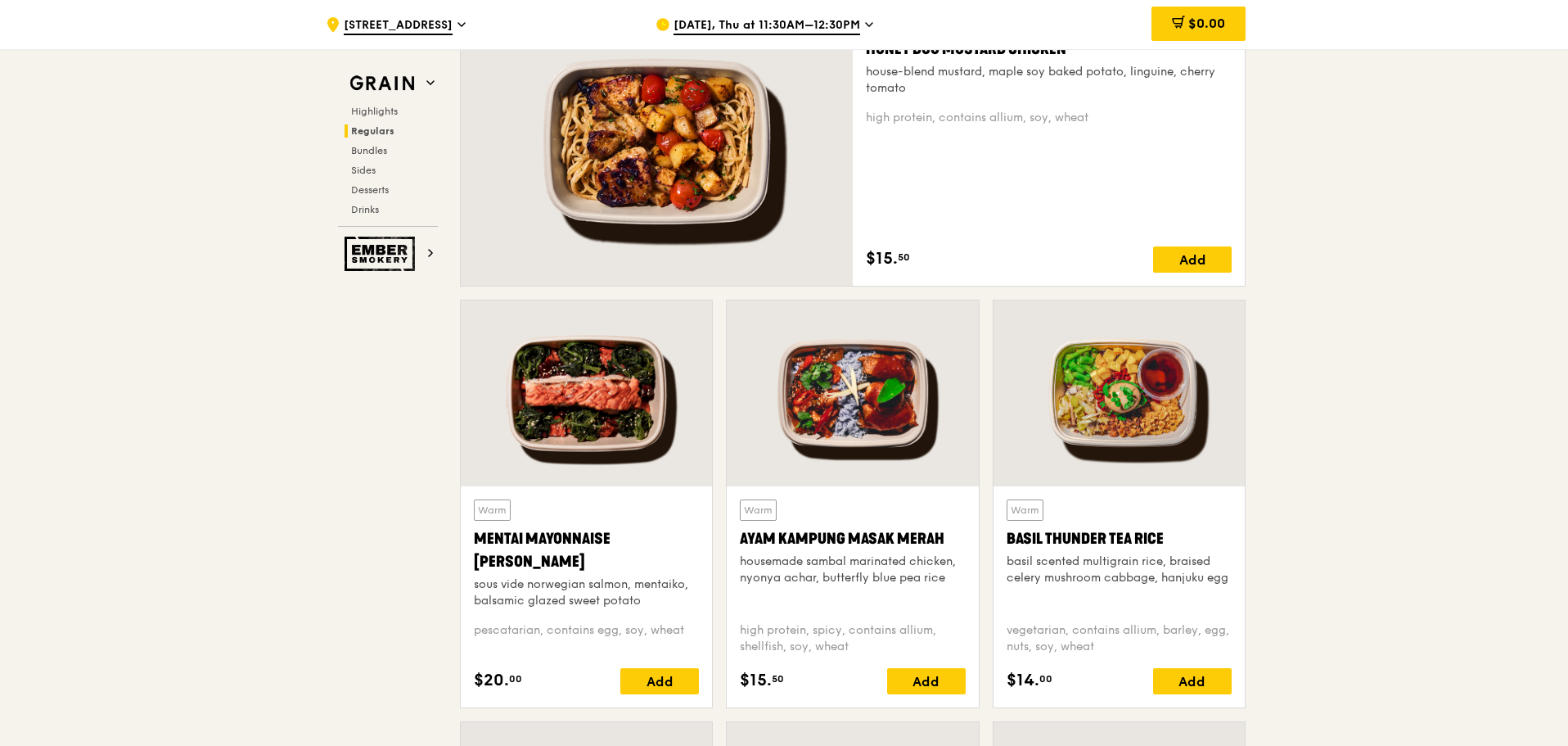
drag, startPoint x: 734, startPoint y: 184, endPoint x: 731, endPoint y: 193, distance: 9.5
click at [731, 193] on div at bounding box center [657, 142] width 392 height 289
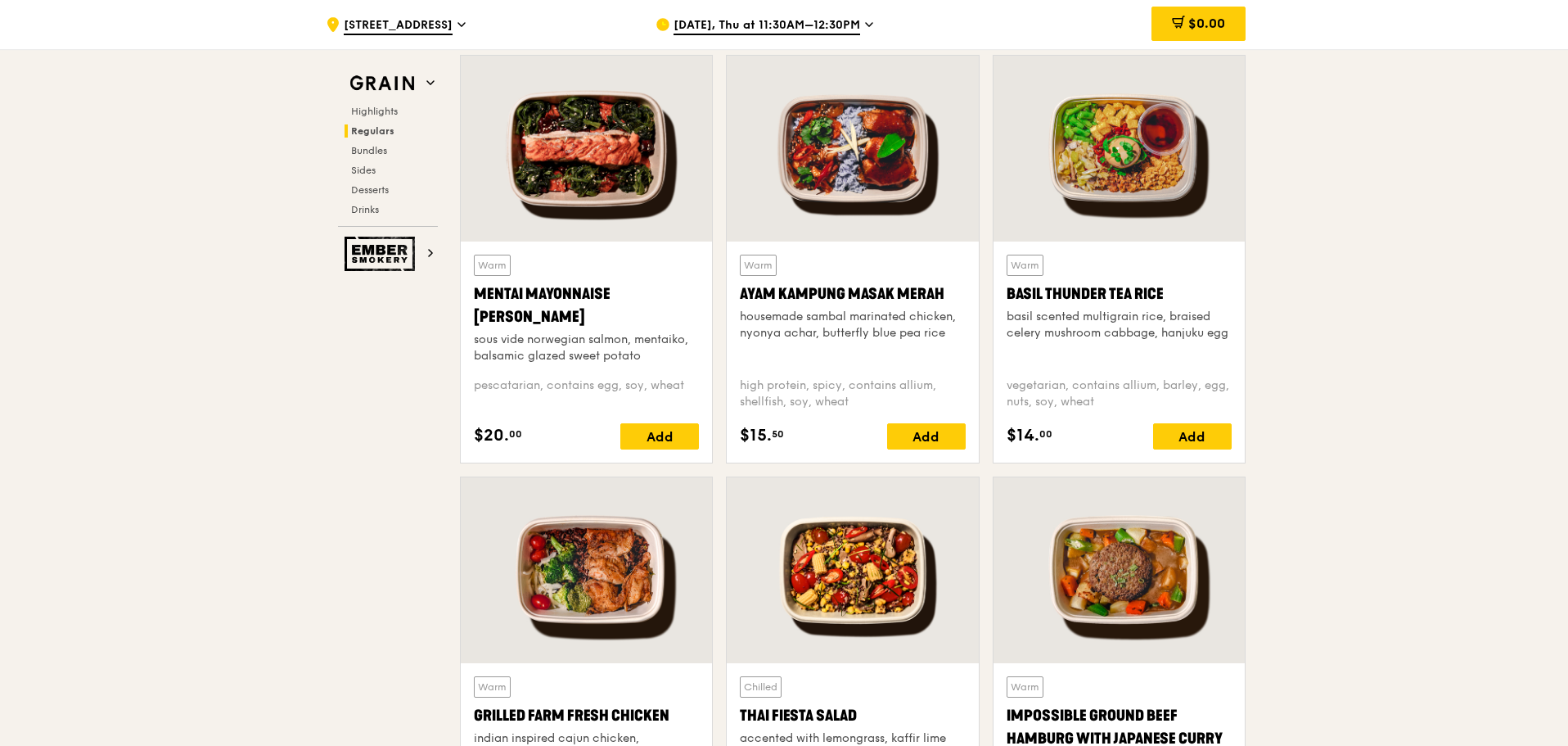
scroll to position [1474, 0]
click at [900, 539] on div at bounding box center [852, 569] width 251 height 186
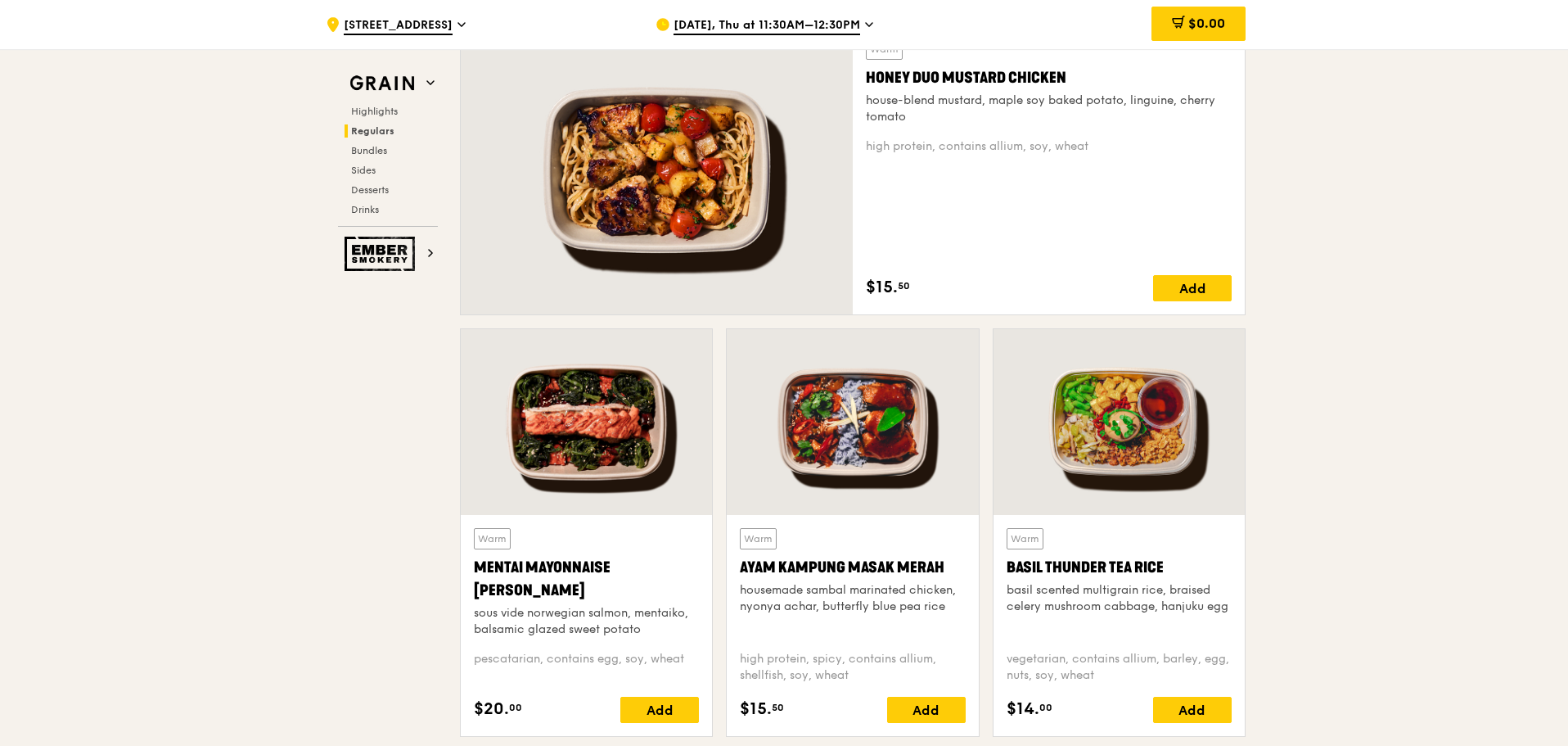
scroll to position [1228, 0]
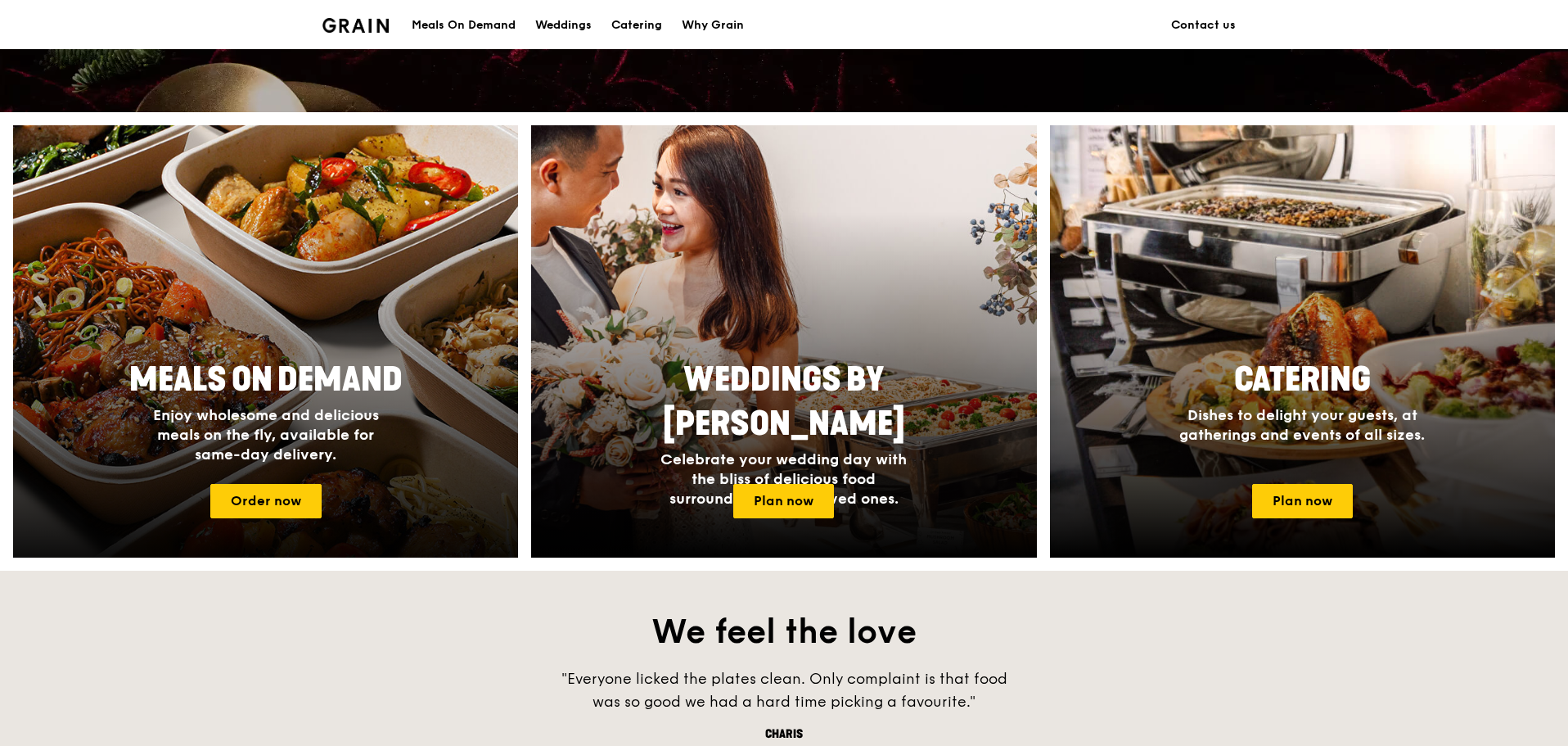
scroll to position [573, 0]
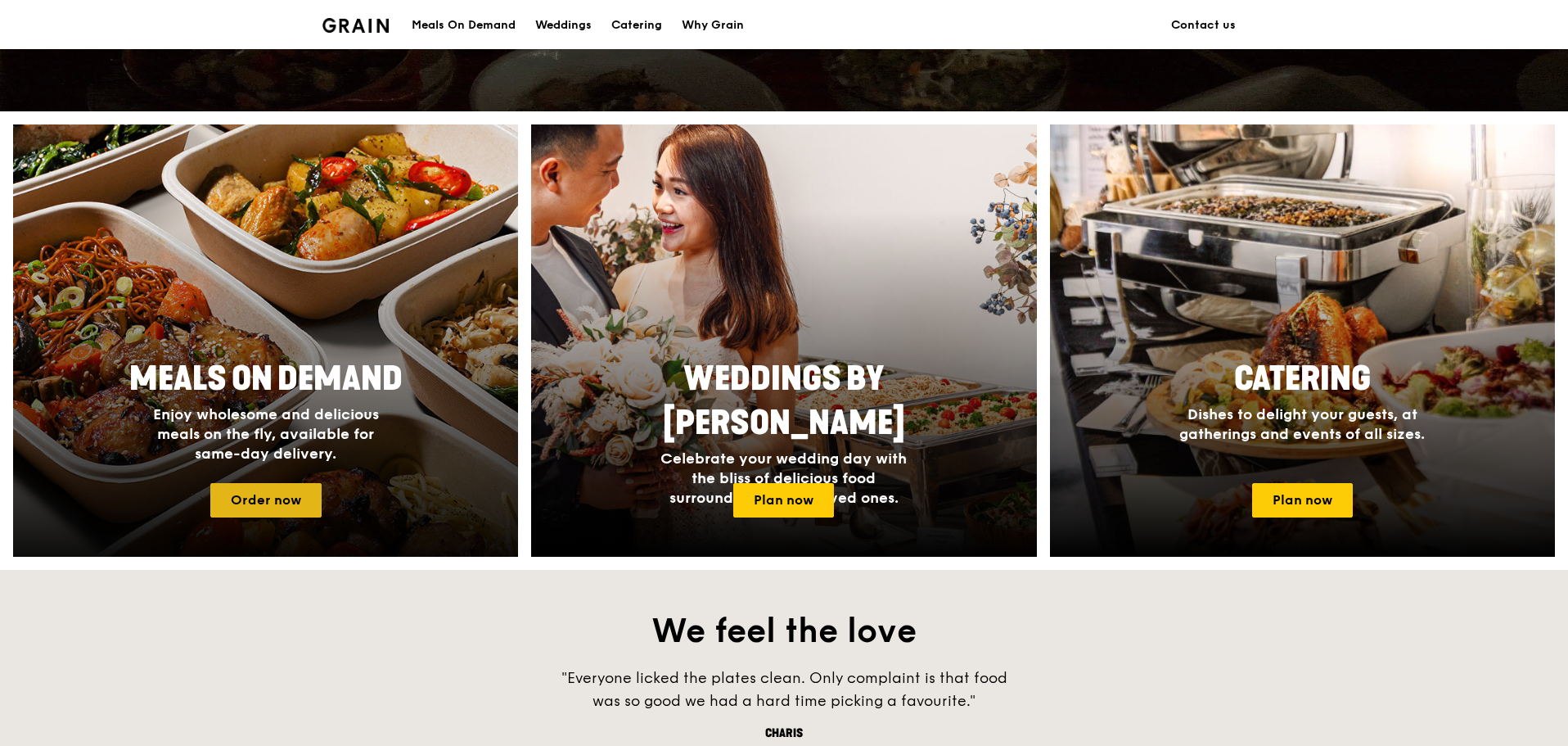
click at [303, 503] on link "Order now" at bounding box center [266, 500] width 111 height 34
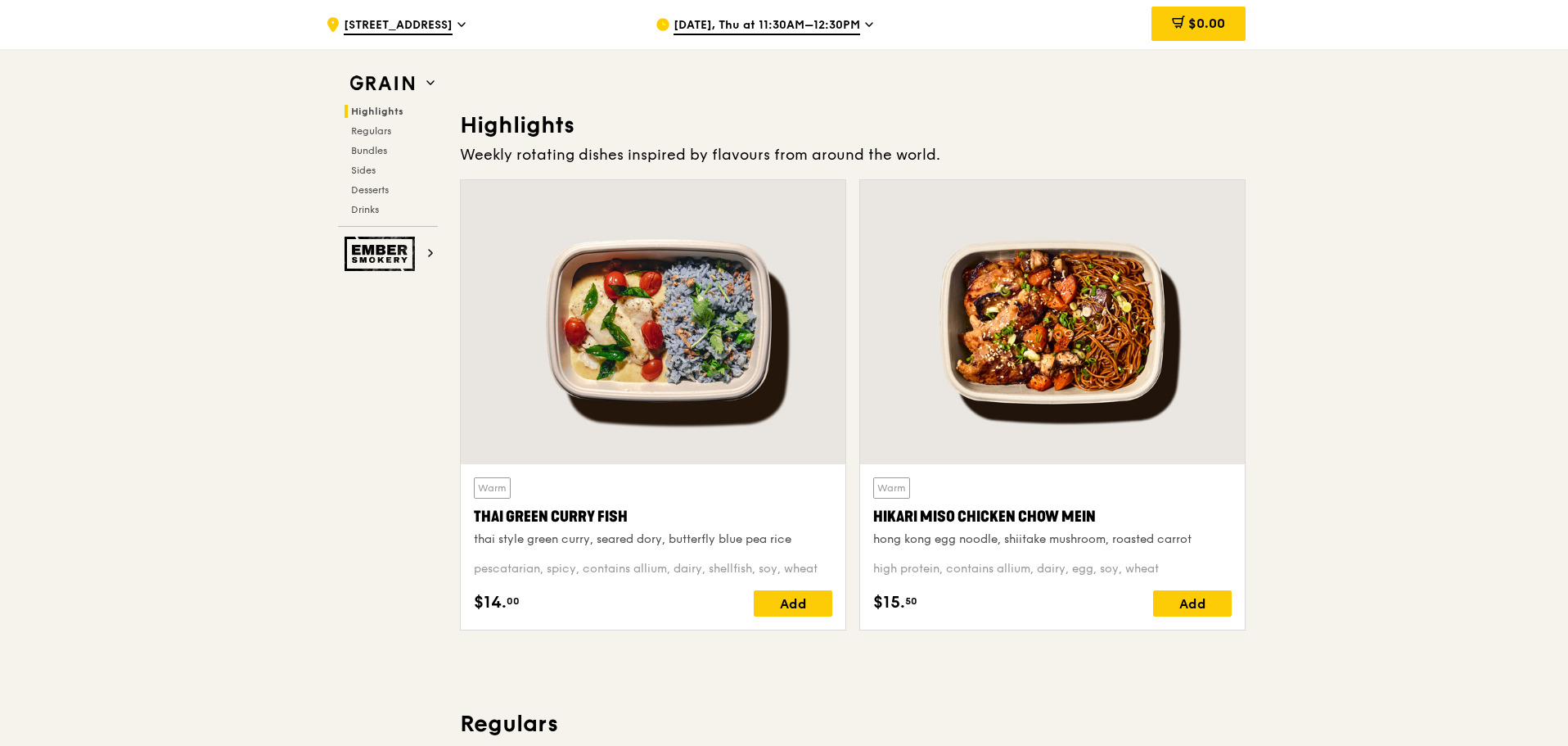
scroll to position [409, 0]
